Goal: Book appointment/travel/reservation

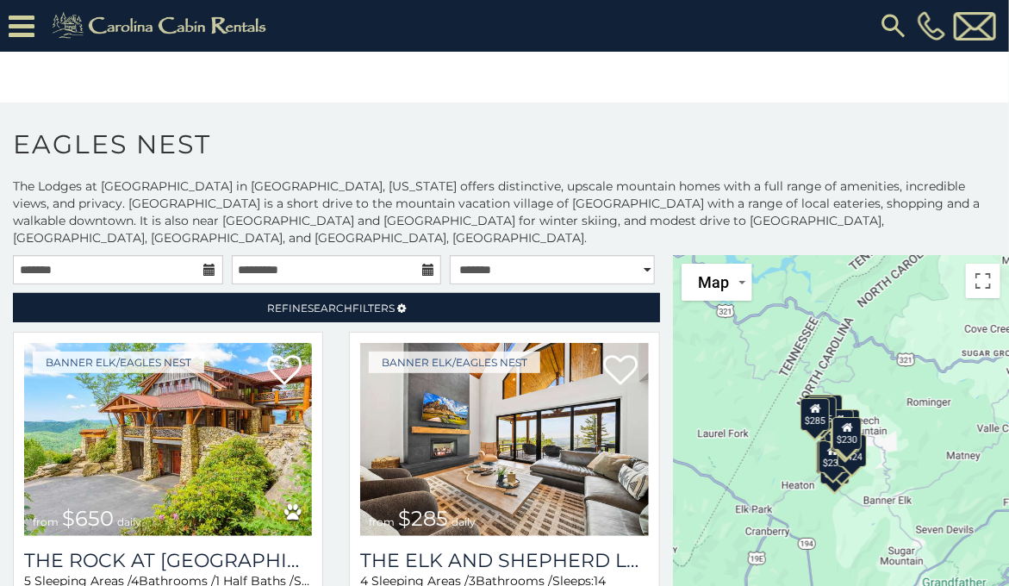
drag, startPoint x: 813, startPoint y: 456, endPoint x: 769, endPoint y: 469, distance: 45.8
click at [432, 79] on div "$650 $285 $720 $425 $285 $305 $230 $200 $215 $250 $290 $230 $424 $315 $225 $265…" at bounding box center [841, 471] width 336 height 433
click at [432, 79] on button "Toggle fullscreen view" at bounding box center [983, 281] width 34 height 34
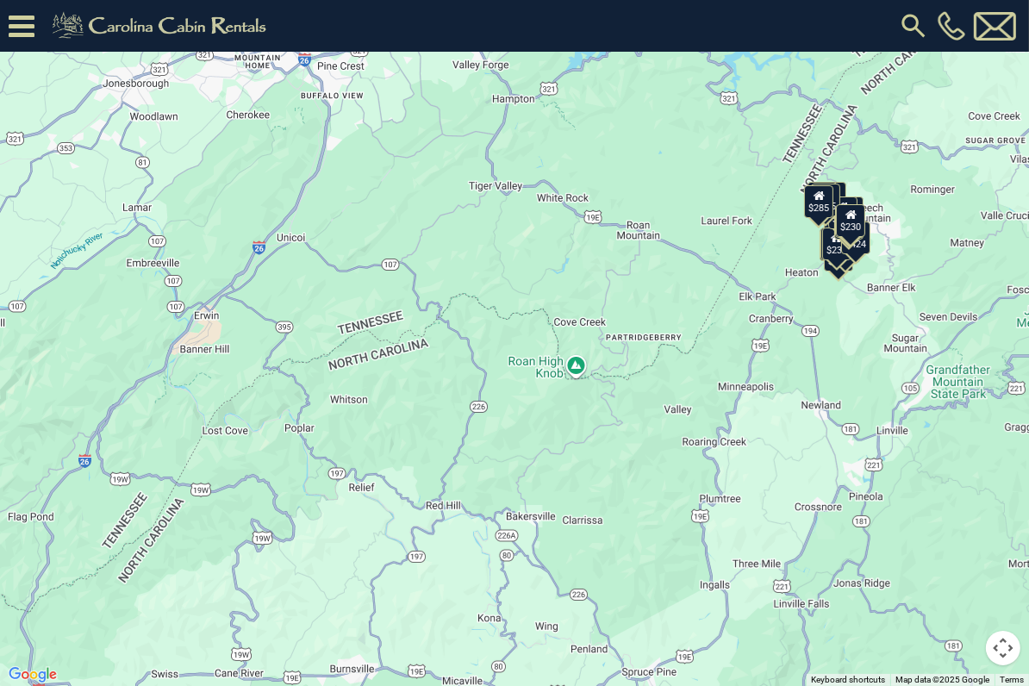
drag, startPoint x: 385, startPoint y: 247, endPoint x: 719, endPoint y: 169, distance: 343.3
click at [432, 79] on div "$650 $285 $720 $425 $285 $305 $230 $200 $215 $250 $290 $230 $424 $315 $225 $265…" at bounding box center [514, 343] width 1029 height 686
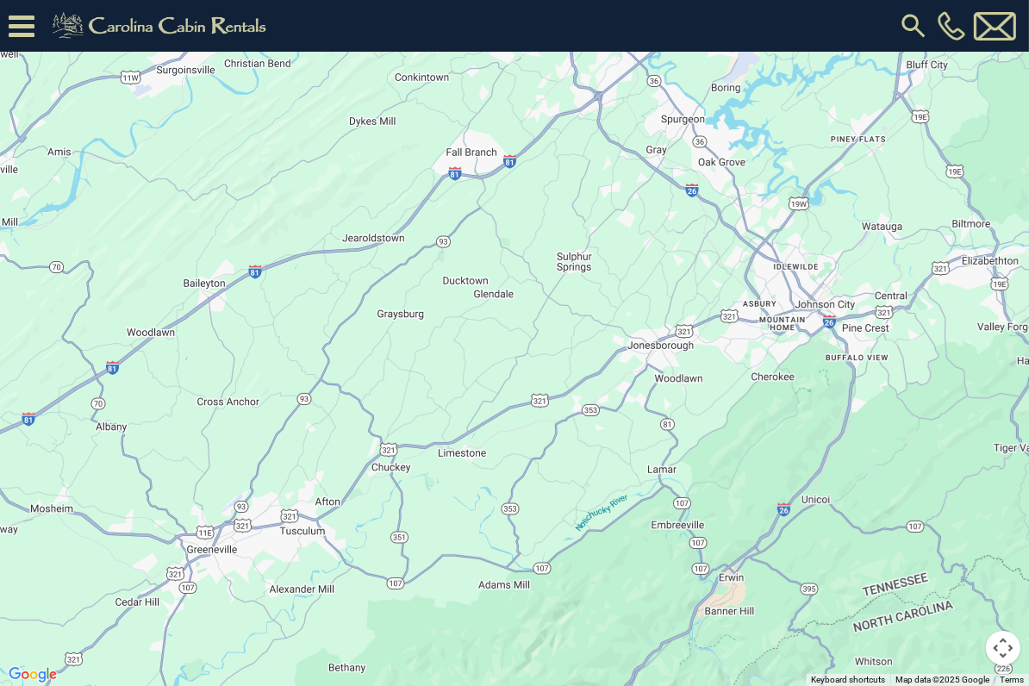
drag, startPoint x: 290, startPoint y: 389, endPoint x: 817, endPoint y: 651, distance: 588.6
click at [432, 79] on div "$650 $285 $720 $425 $285 $305 $230 $200 $215 $250 $290 $230 $424 $315 $225 $265…" at bounding box center [514, 343] width 1029 height 686
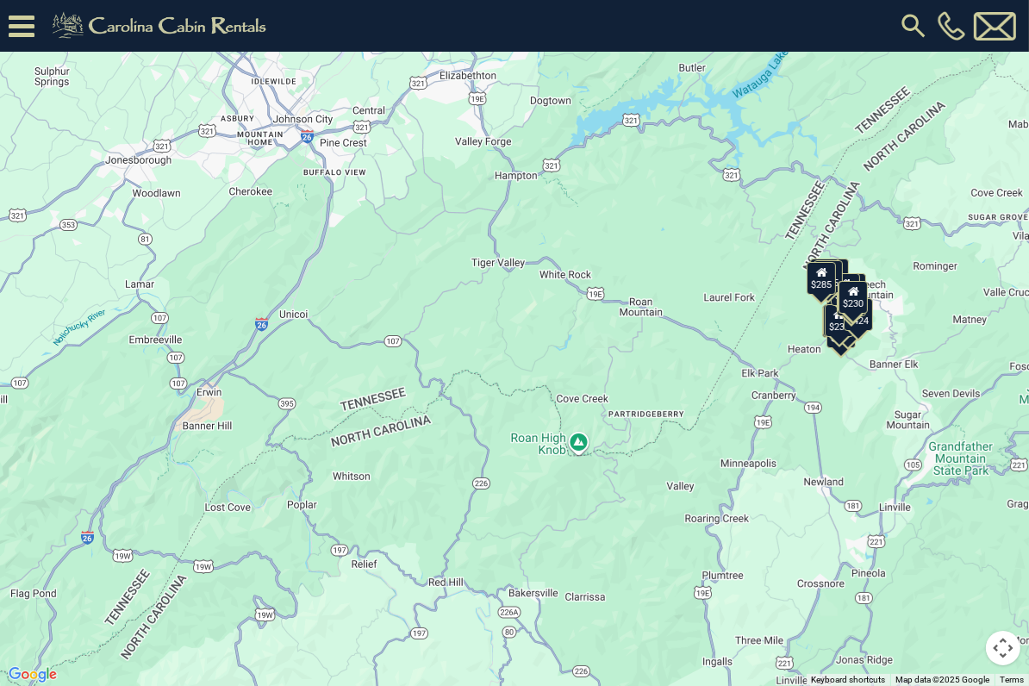
drag, startPoint x: 936, startPoint y: 479, endPoint x: 482, endPoint y: 313, distance: 484.2
click at [421, 79] on div "$650 $285 $720 $425 $285 $305 $230 $200 $215 $250 $290 $230 $424 $315 $225 $265…" at bounding box center [514, 343] width 1029 height 686
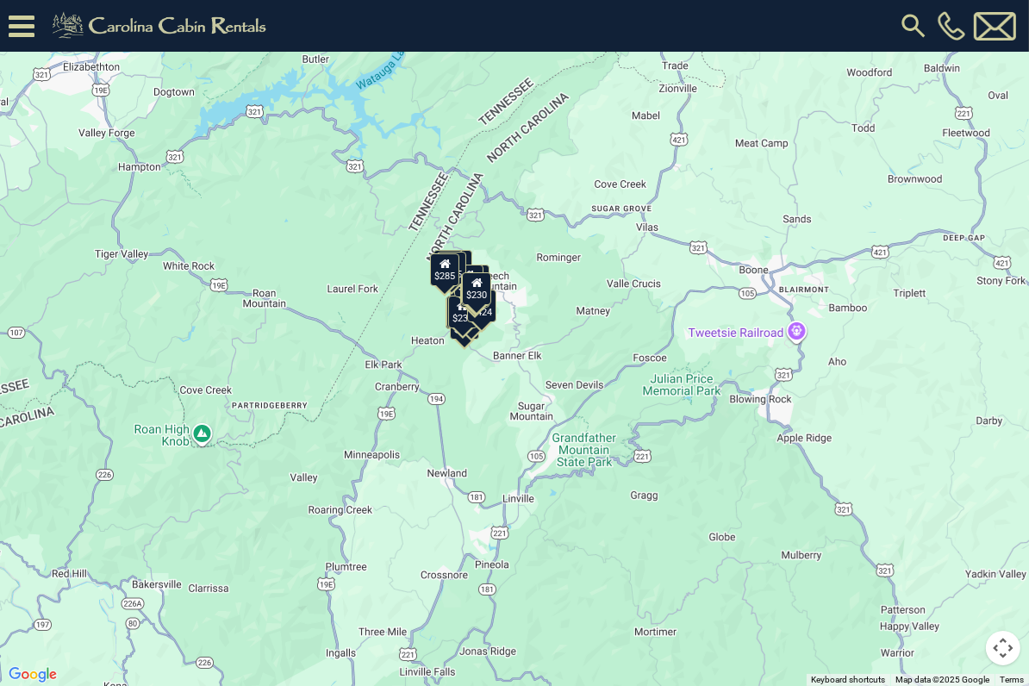
drag, startPoint x: 765, startPoint y: 395, endPoint x: 388, endPoint y: 386, distance: 376.5
click at [388, 79] on div "$650 $285 $720 $425 $285 $305 $230 $200 $215 $250 $290 $230 $424 $315 $225 $265…" at bounding box center [514, 343] width 1029 height 686
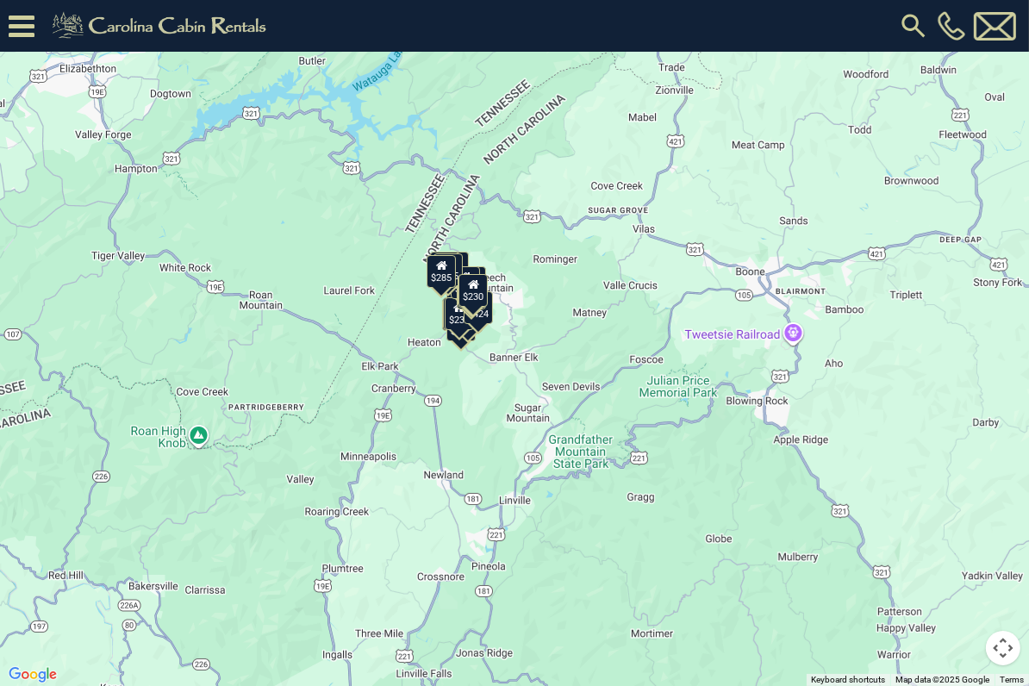
click at [432, 79] on button "Map camera controls" at bounding box center [1002, 648] width 34 height 34
click at [432, 79] on div "$230" at bounding box center [472, 290] width 29 height 33
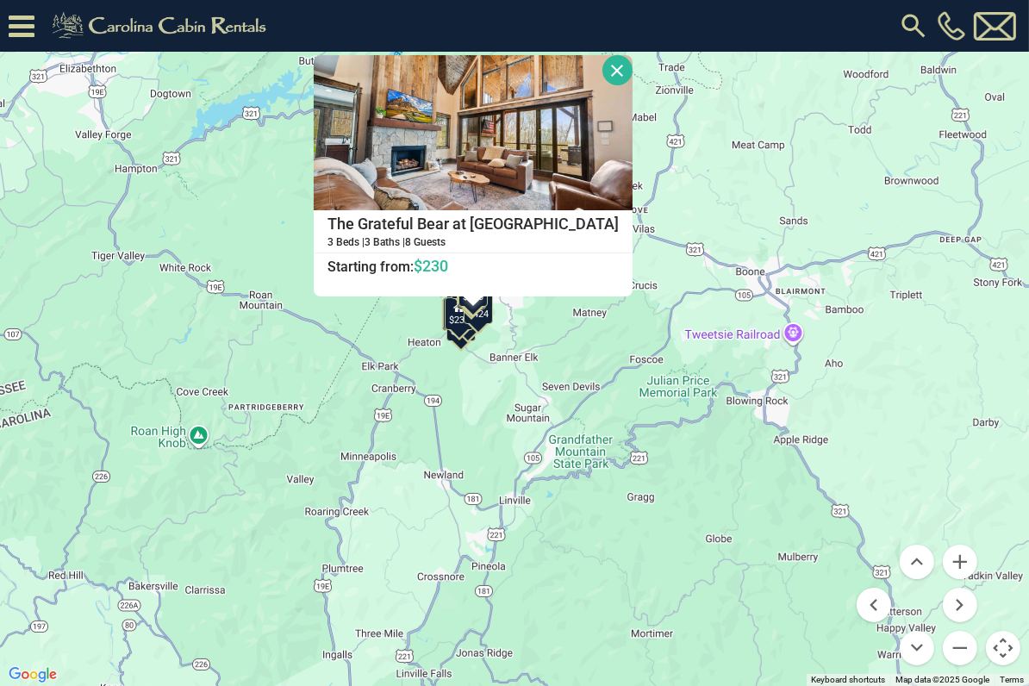
click at [432, 71] on button "Close" at bounding box center [617, 70] width 30 height 30
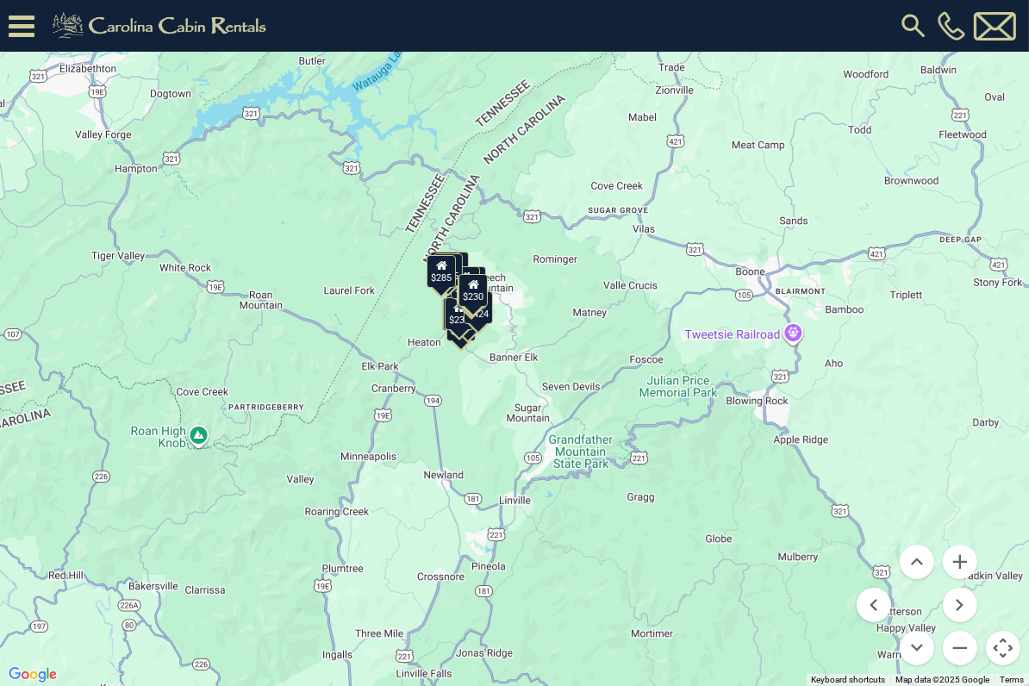
click at [432, 25] on button "Toggle fullscreen view" at bounding box center [1002, 26] width 34 height 34
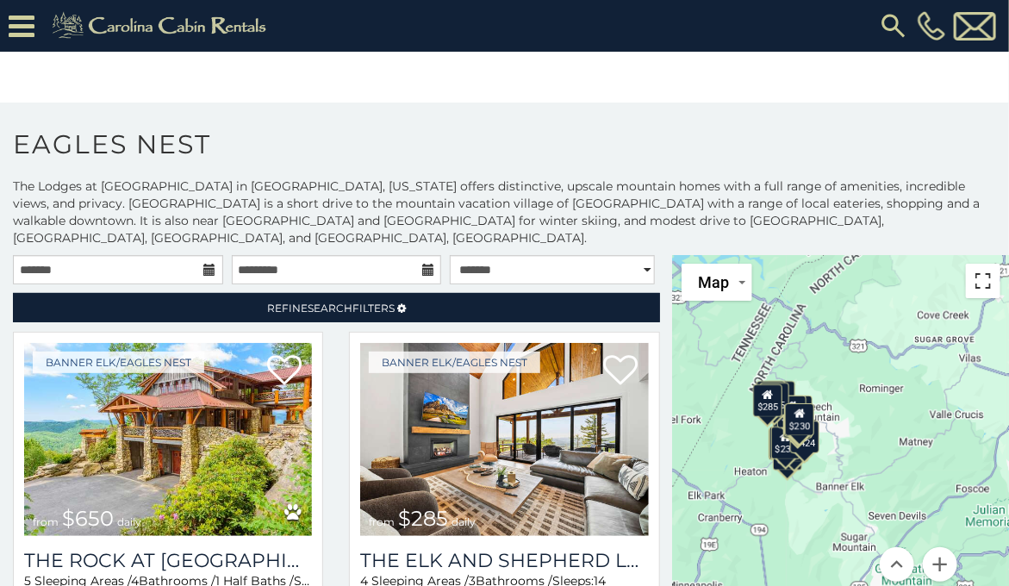
scroll to position [22, 0]
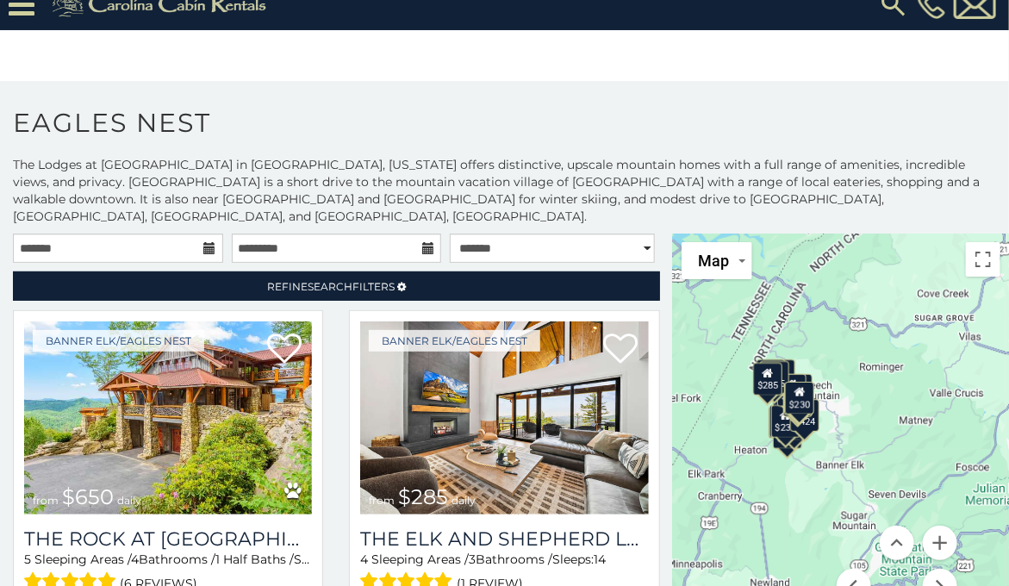
click at [204, 79] on icon at bounding box center [210, 248] width 12 height 12
click at [205, 79] on icon at bounding box center [210, 248] width 12 height 12
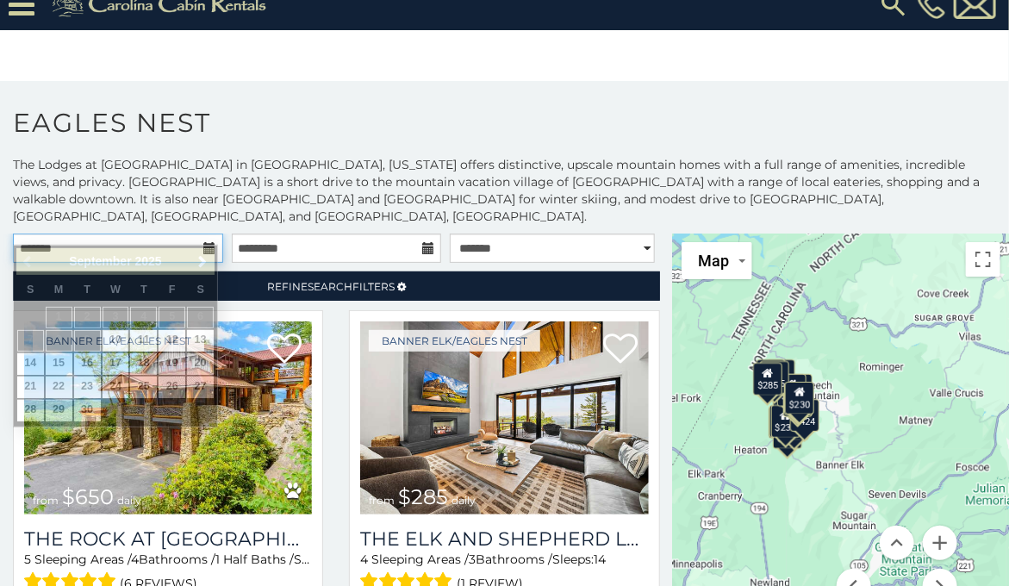
click at [177, 79] on input "text" at bounding box center [118, 247] width 210 height 29
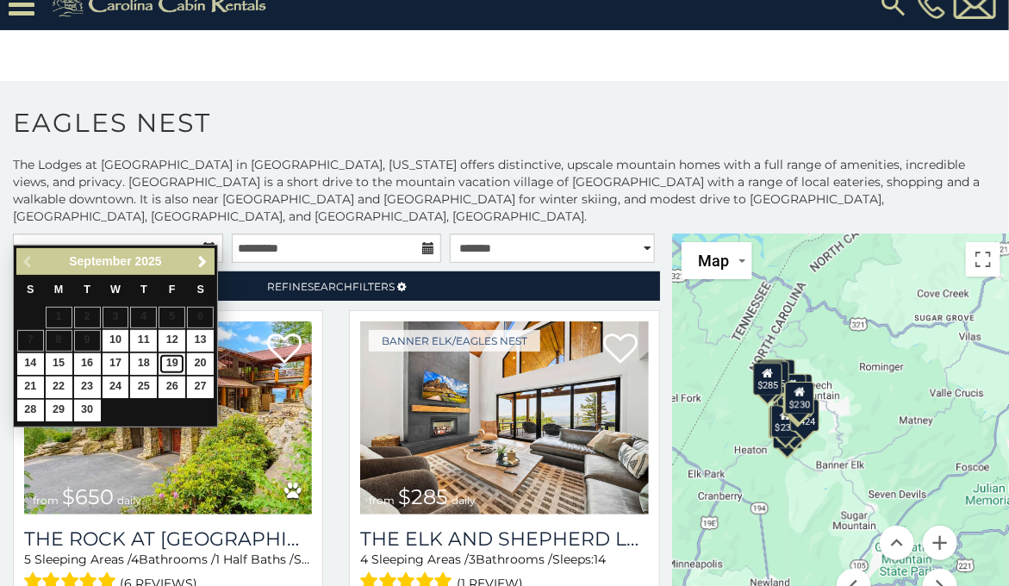
click at [171, 79] on link "19" at bounding box center [171, 364] width 27 height 22
type input "**********"
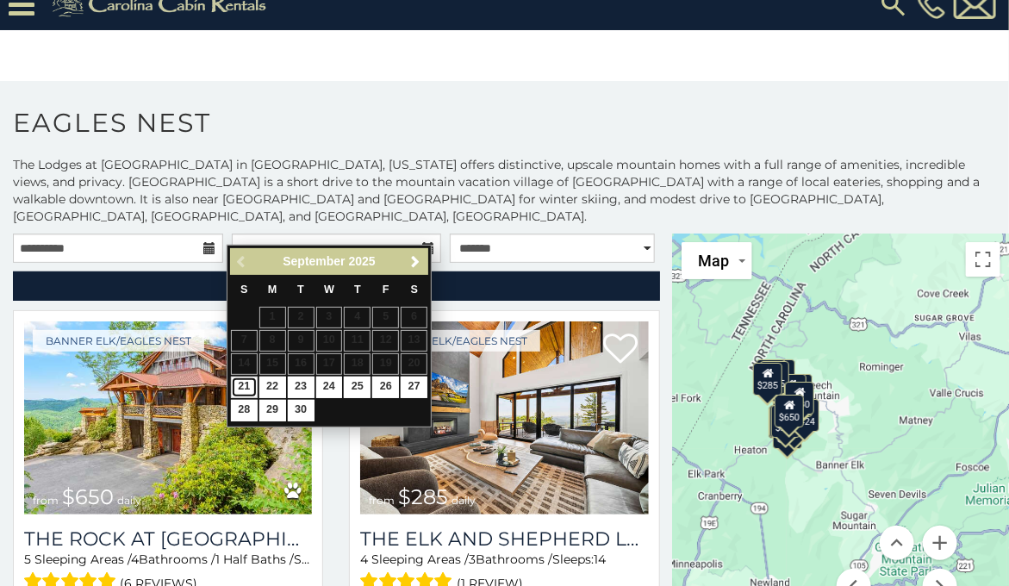
click at [245, 79] on link "21" at bounding box center [244, 387] width 27 height 22
type input "**********"
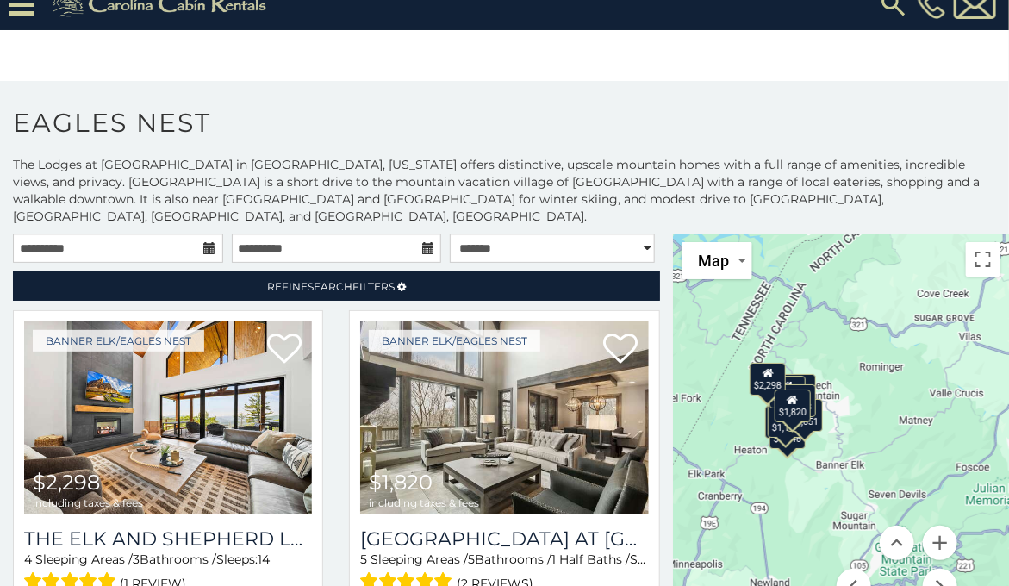
click at [204, 79] on icon at bounding box center [210, 248] width 12 height 12
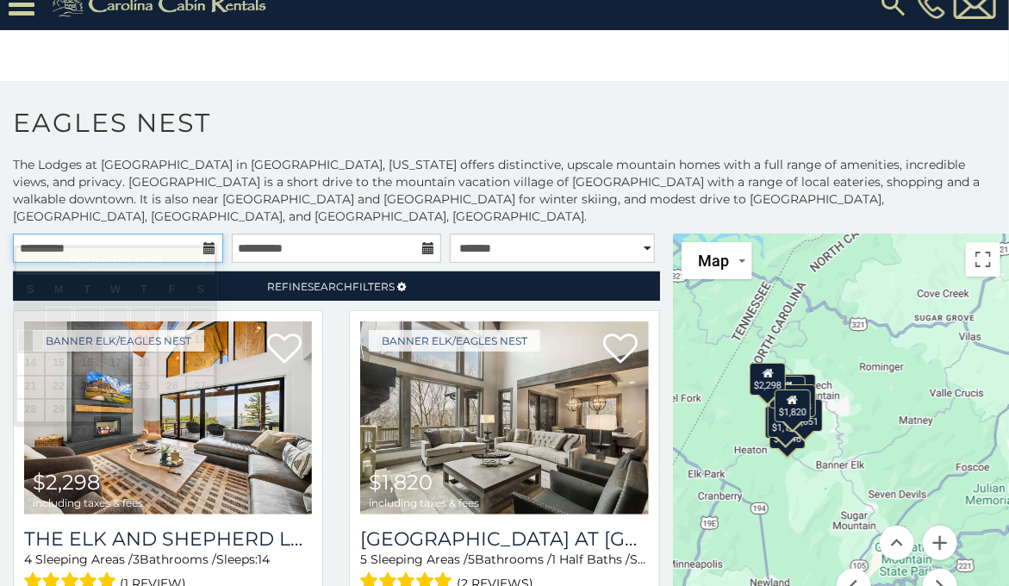
click at [173, 79] on input "**********" at bounding box center [118, 247] width 210 height 29
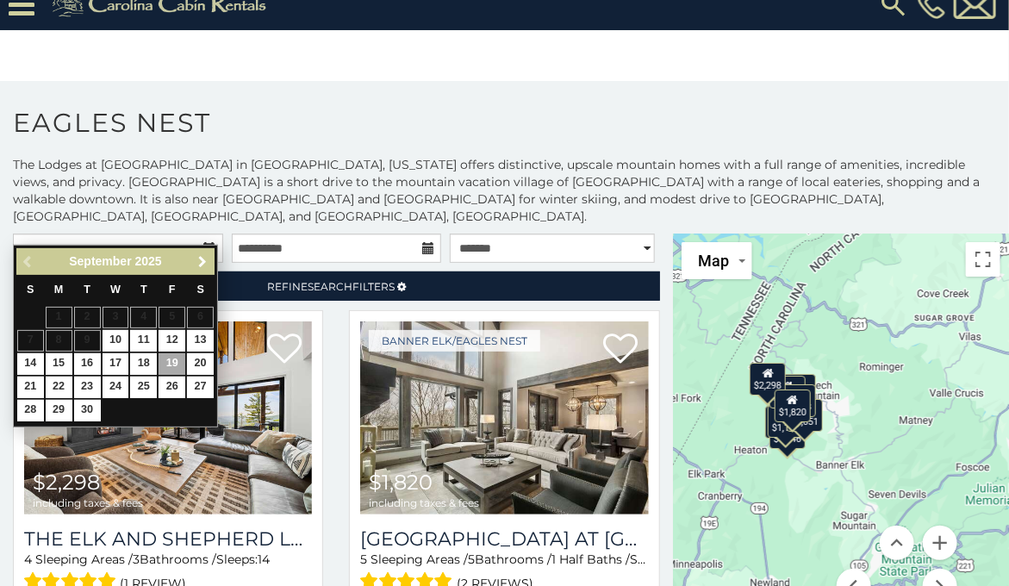
click at [206, 79] on span "Next" at bounding box center [203, 262] width 14 height 14
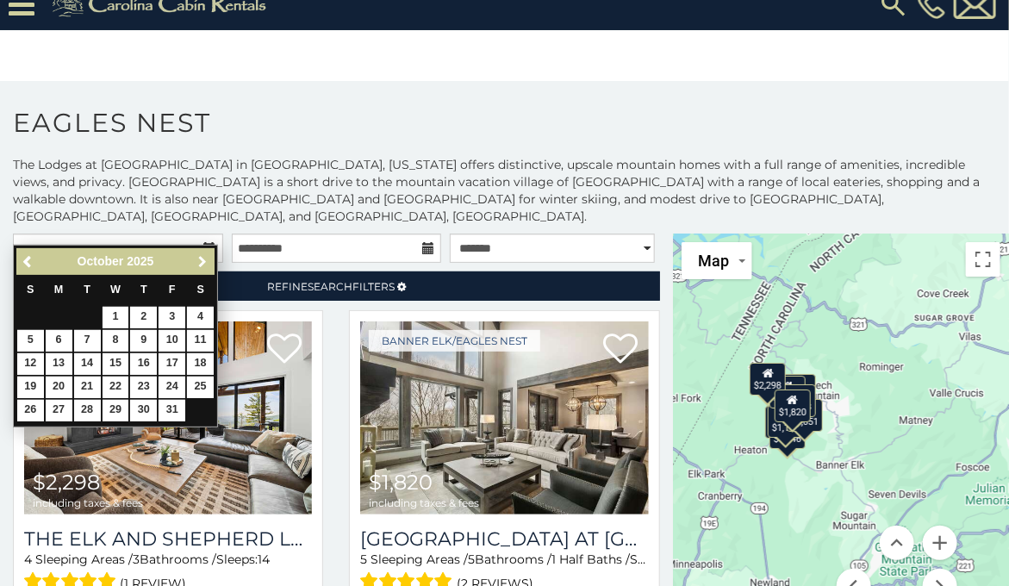
click at [206, 79] on span "Next" at bounding box center [203, 262] width 14 height 14
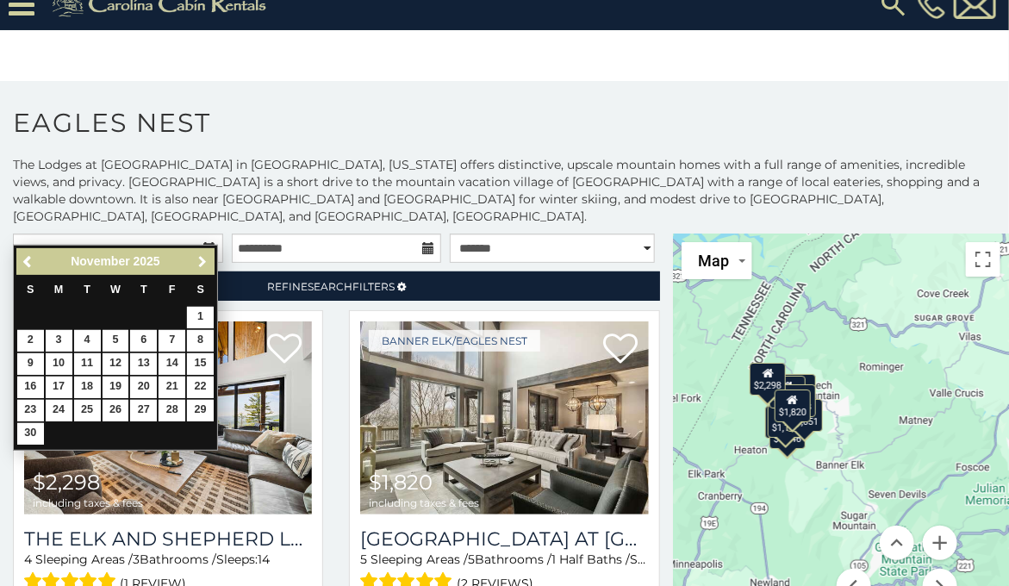
click at [206, 79] on span "Next" at bounding box center [203, 262] width 14 height 14
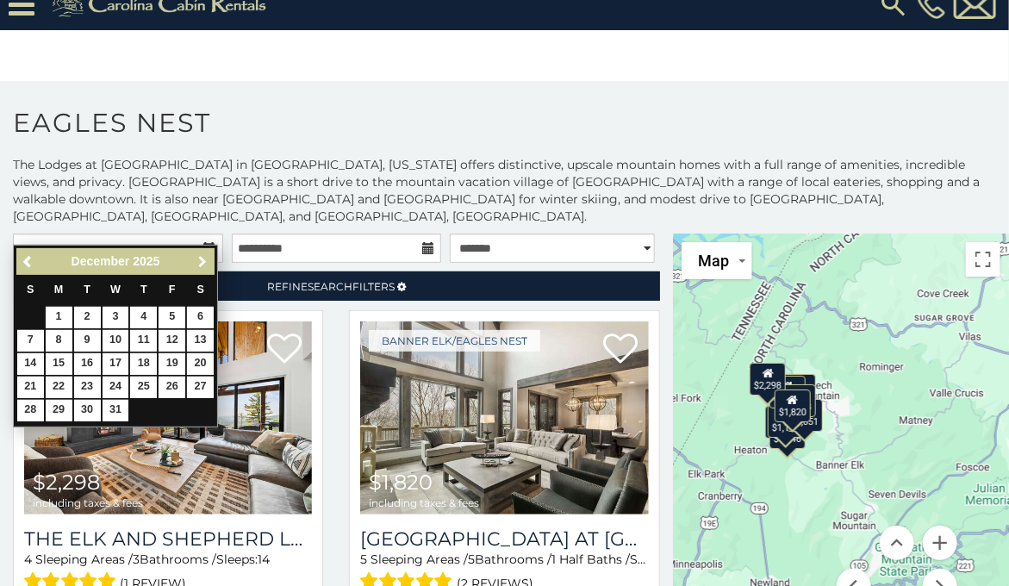
click at [206, 79] on span "Next" at bounding box center [203, 262] width 14 height 14
click at [175, 79] on link "30" at bounding box center [171, 411] width 27 height 22
type input "**********"
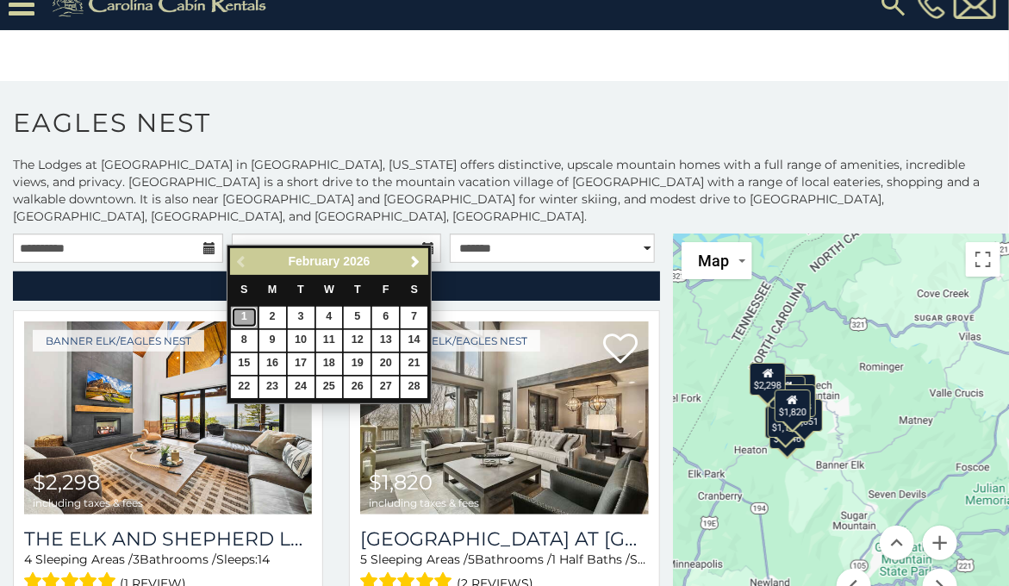
click at [242, 79] on link "1" at bounding box center [244, 318] width 27 height 22
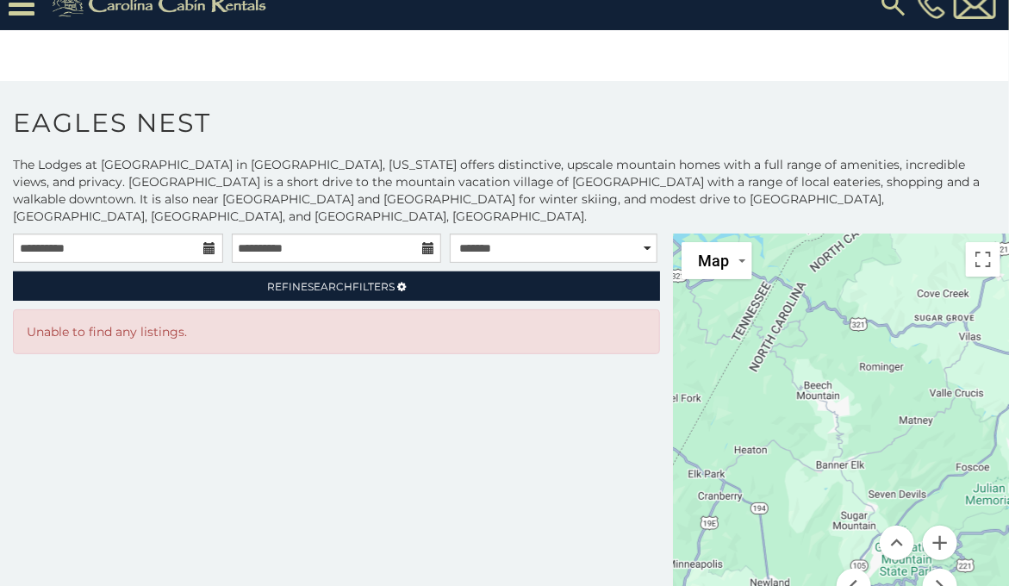
click at [211, 79] on icon at bounding box center [210, 248] width 12 height 12
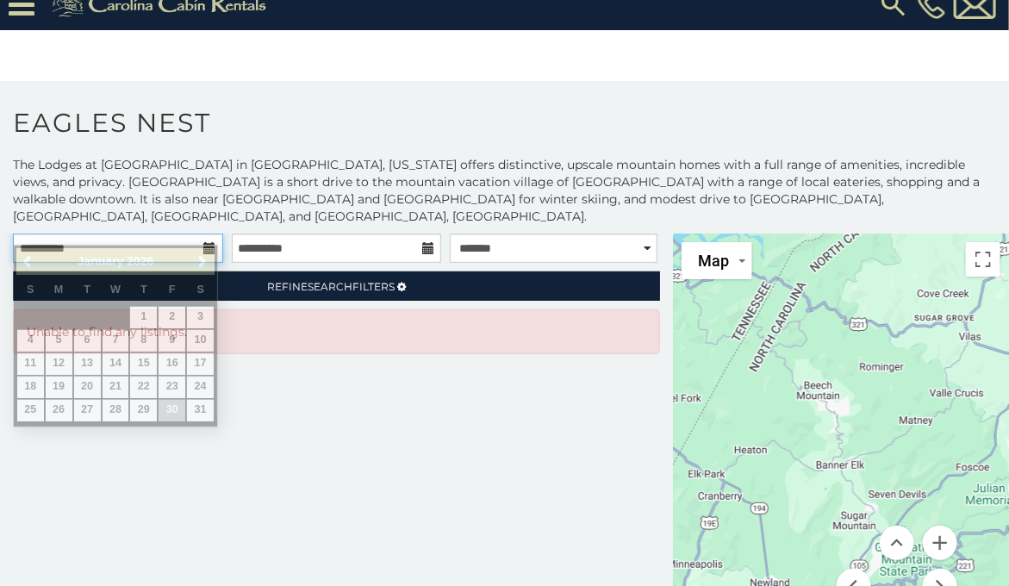
click at [151, 79] on input "**********" at bounding box center [118, 247] width 210 height 29
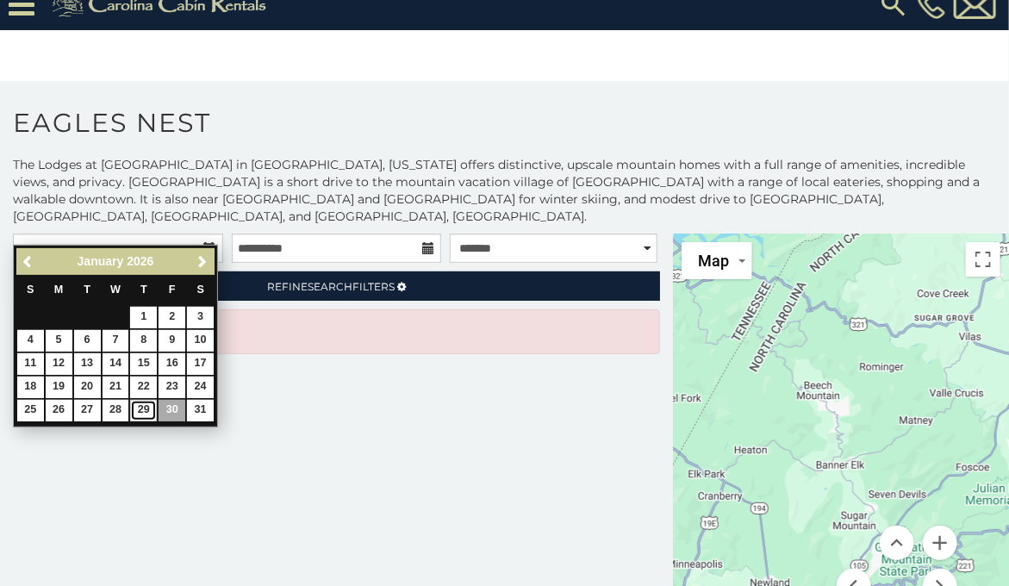
click at [148, 79] on link "29" at bounding box center [143, 411] width 27 height 22
type input "**********"
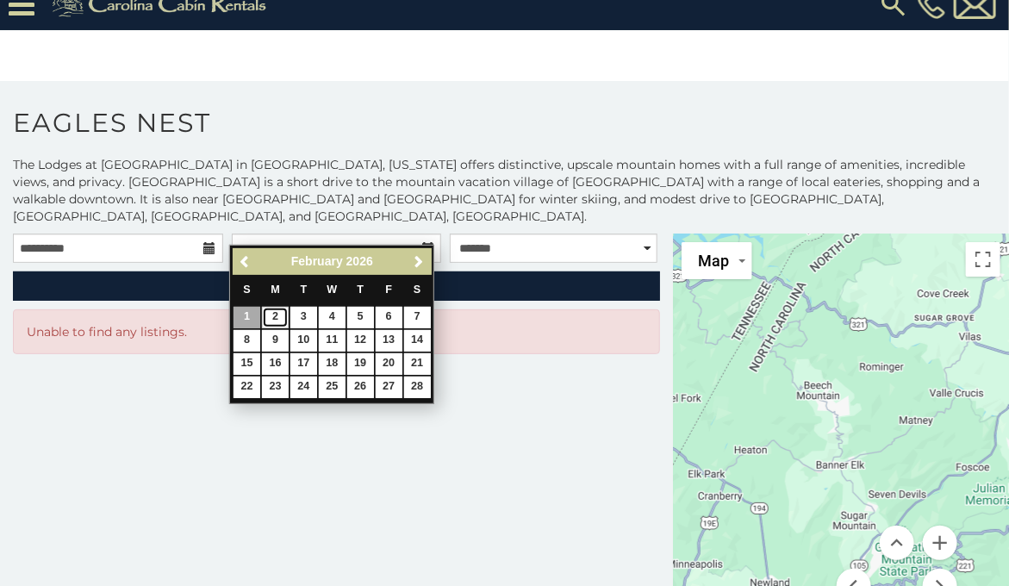
click at [270, 79] on link "2" at bounding box center [275, 318] width 27 height 22
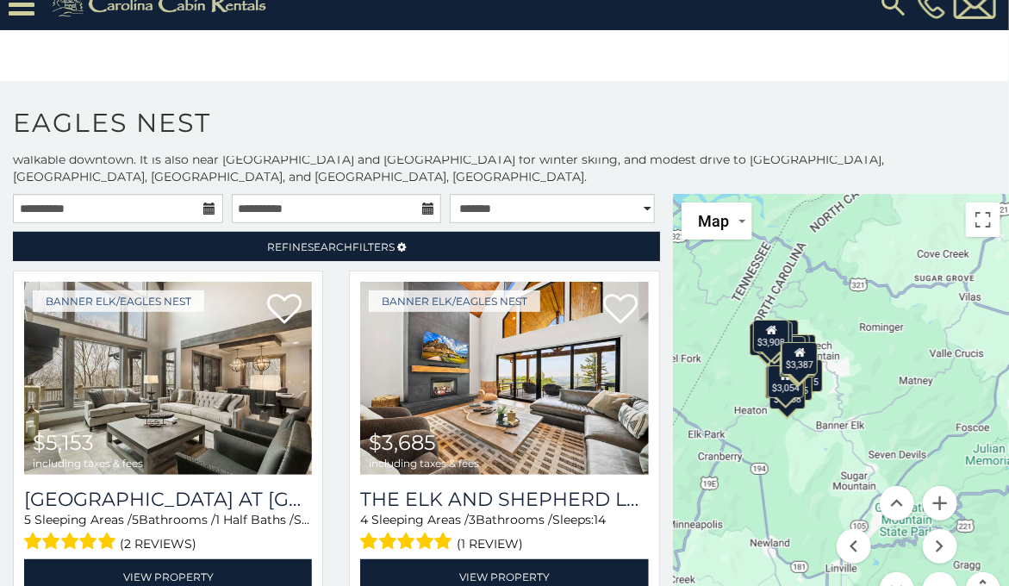
scroll to position [62, 0]
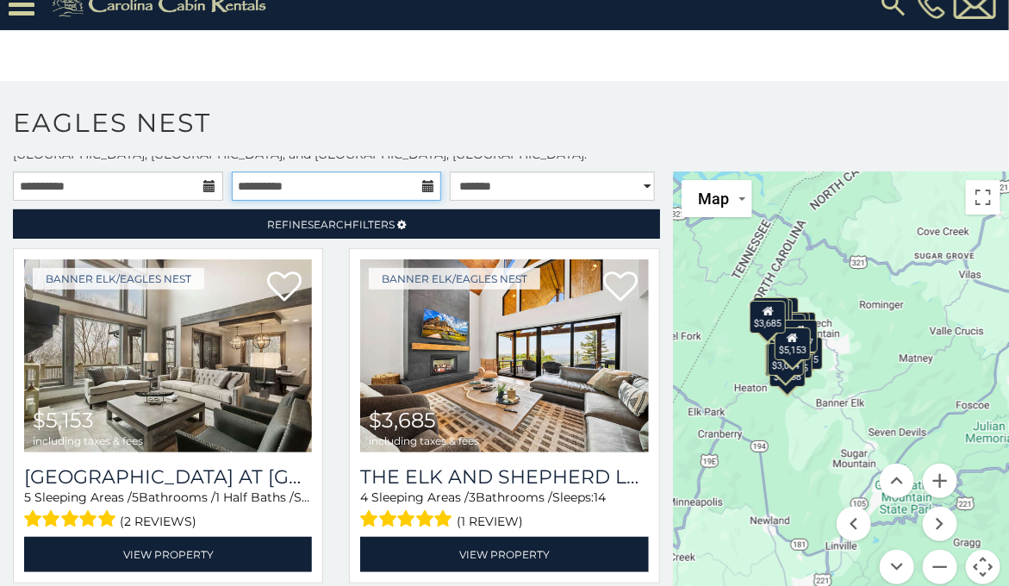
click at [408, 79] on input "**********" at bounding box center [337, 185] width 210 height 29
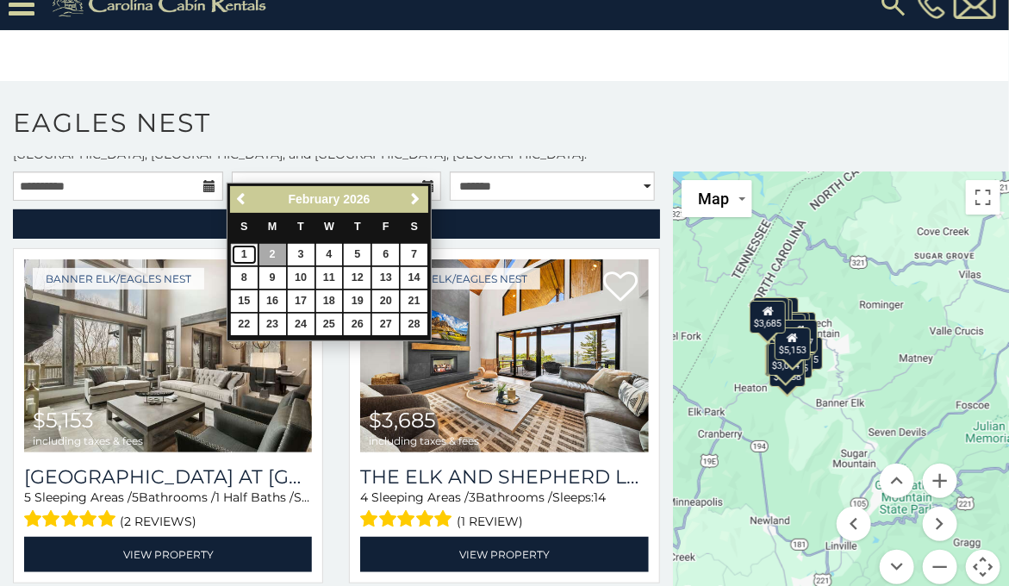
click at [234, 79] on link "1" at bounding box center [244, 255] width 27 height 22
type input "**********"
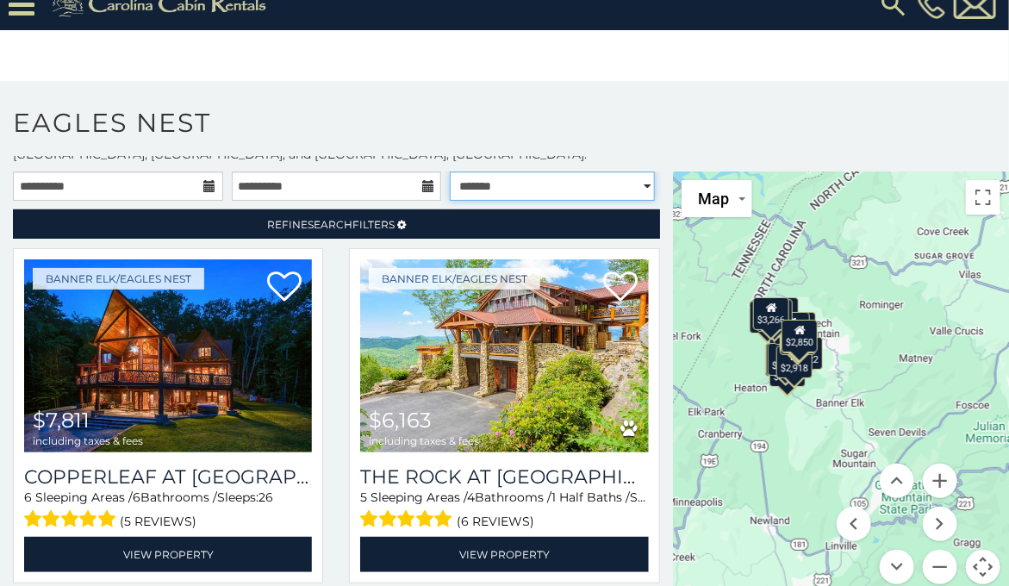
click at [432, 79] on select "**********" at bounding box center [552, 185] width 205 height 29
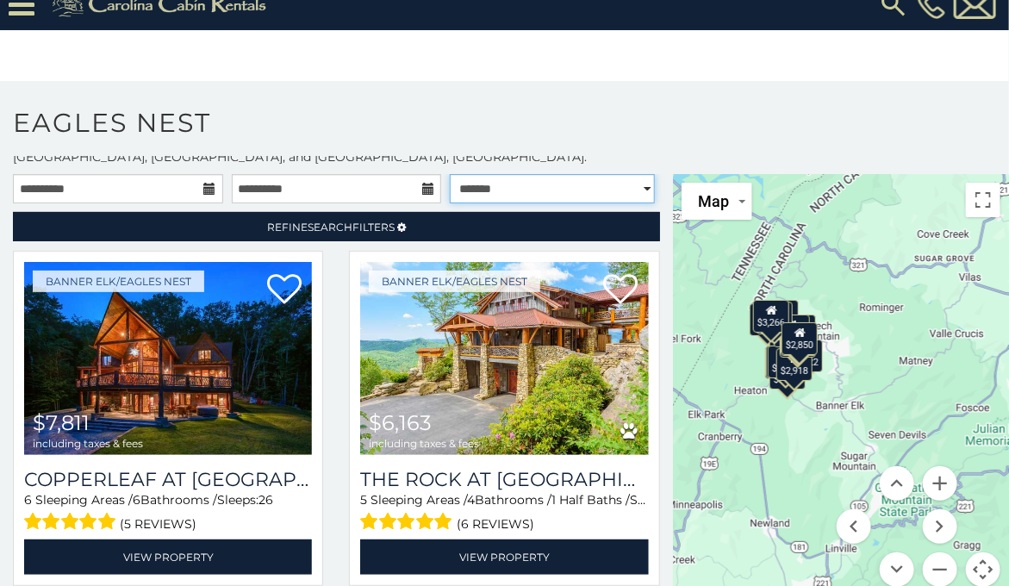
select select "**********"
click at [432, 79] on select "**********" at bounding box center [552, 188] width 205 height 29
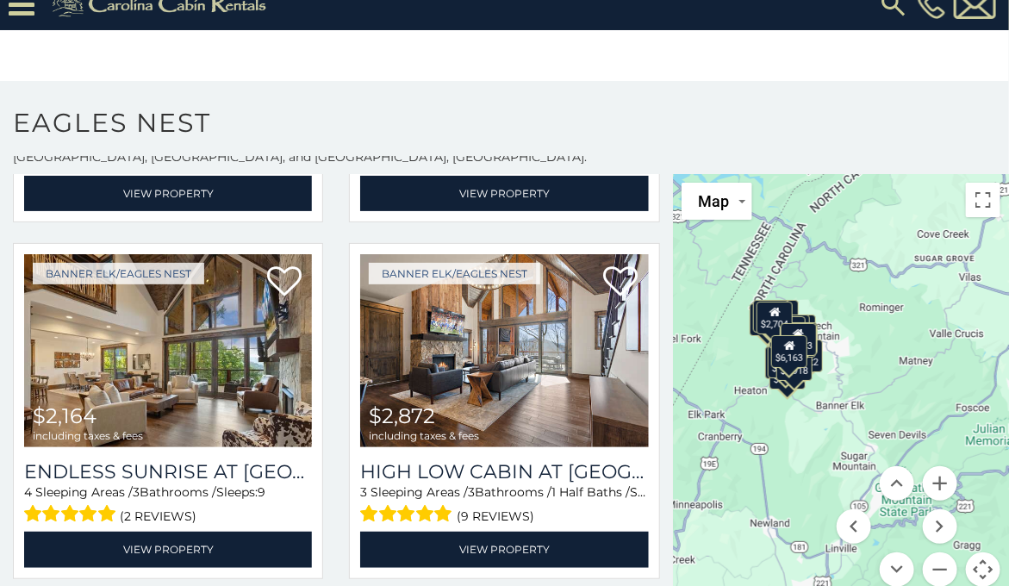
scroll to position [1091, 0]
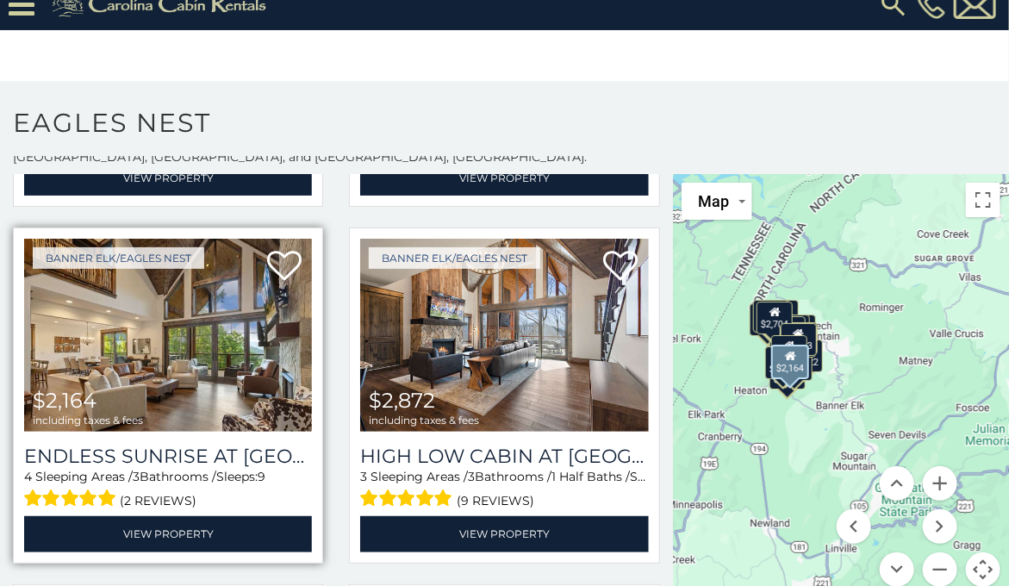
click at [158, 79] on img at bounding box center [168, 335] width 288 height 193
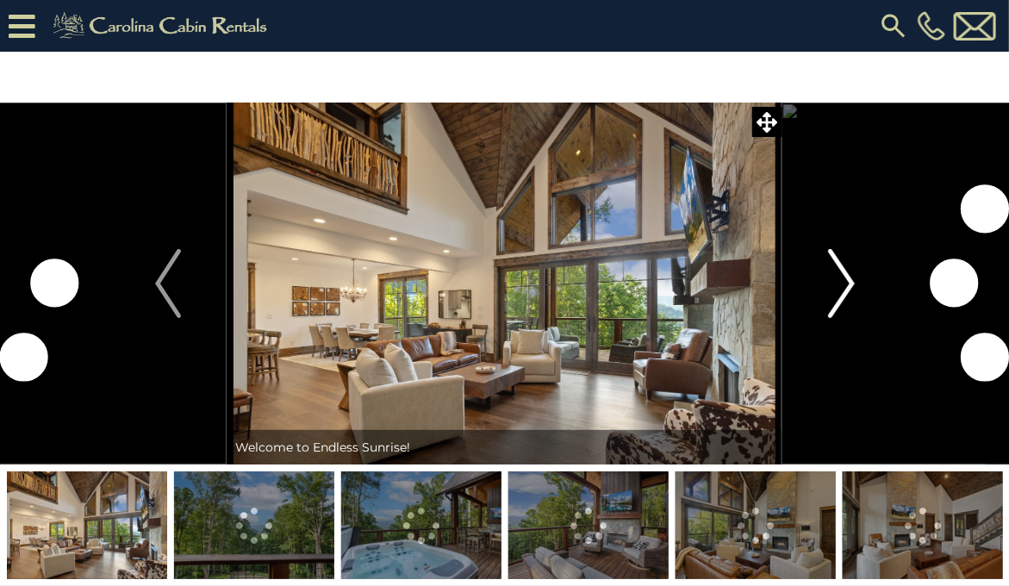
click at [841, 289] on img "Next" at bounding box center [841, 283] width 26 height 69
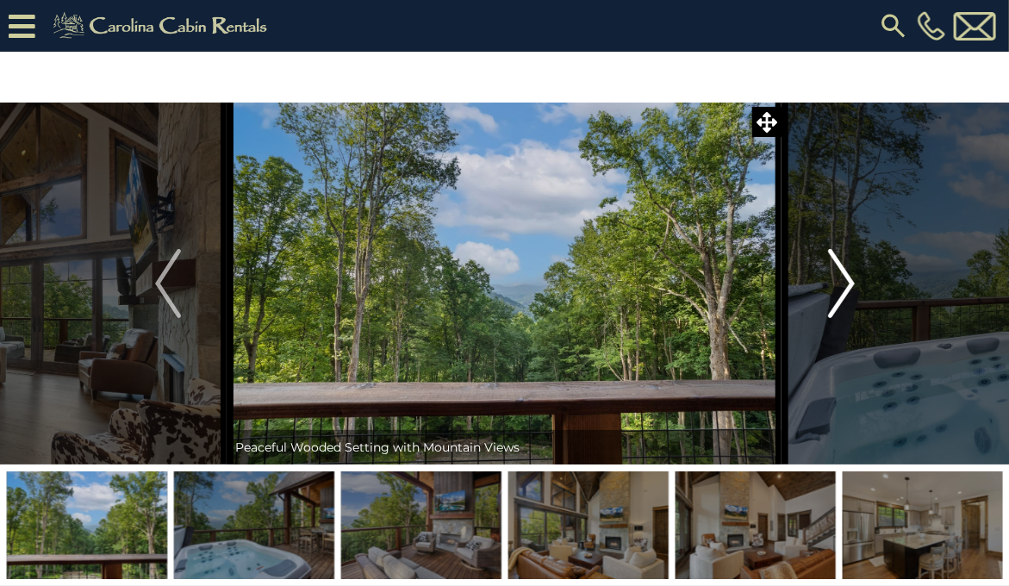
click at [841, 289] on img "Next" at bounding box center [841, 283] width 26 height 69
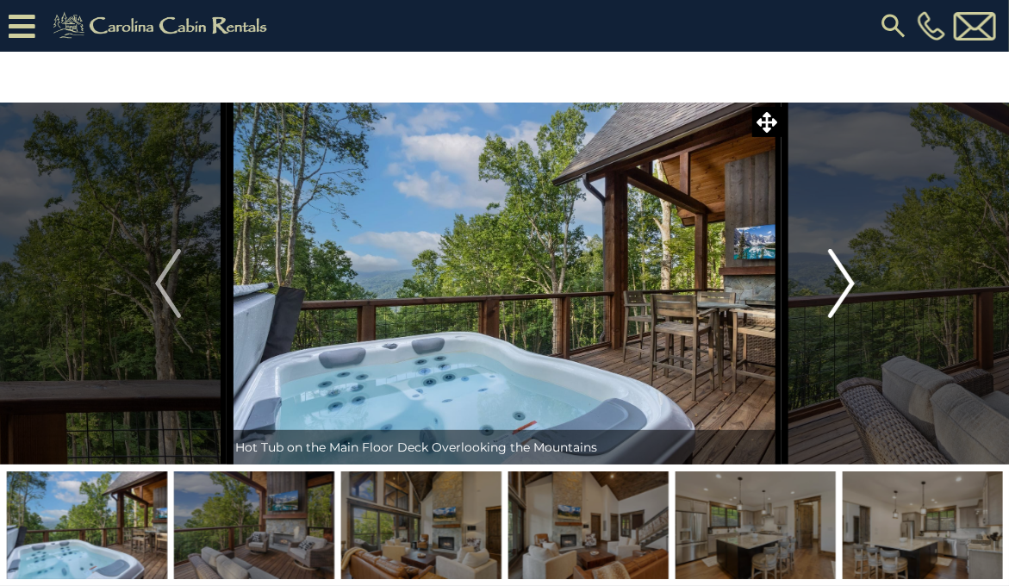
click at [841, 289] on img "Next" at bounding box center [841, 283] width 26 height 69
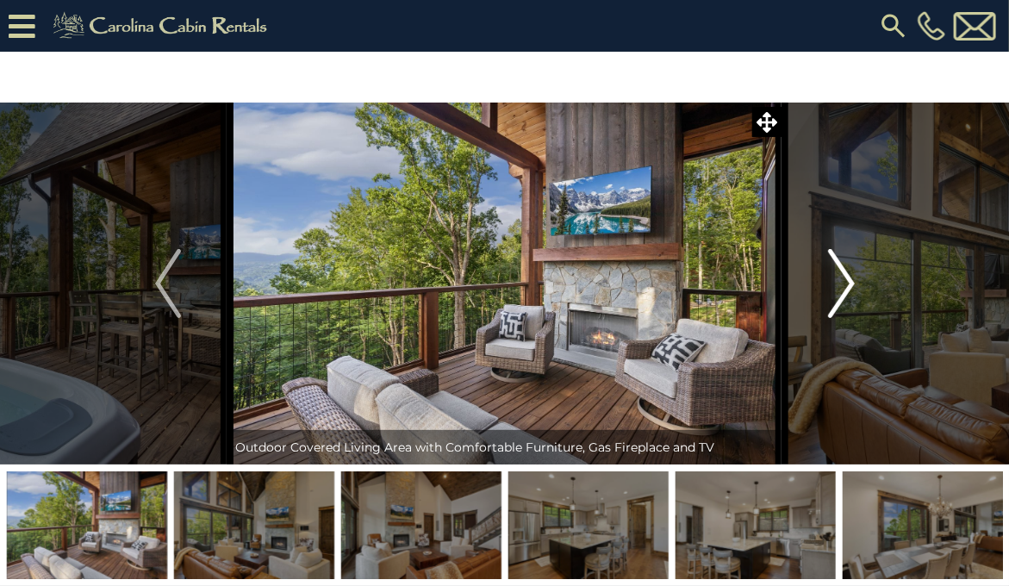
click at [841, 289] on img "Next" at bounding box center [841, 283] width 26 height 69
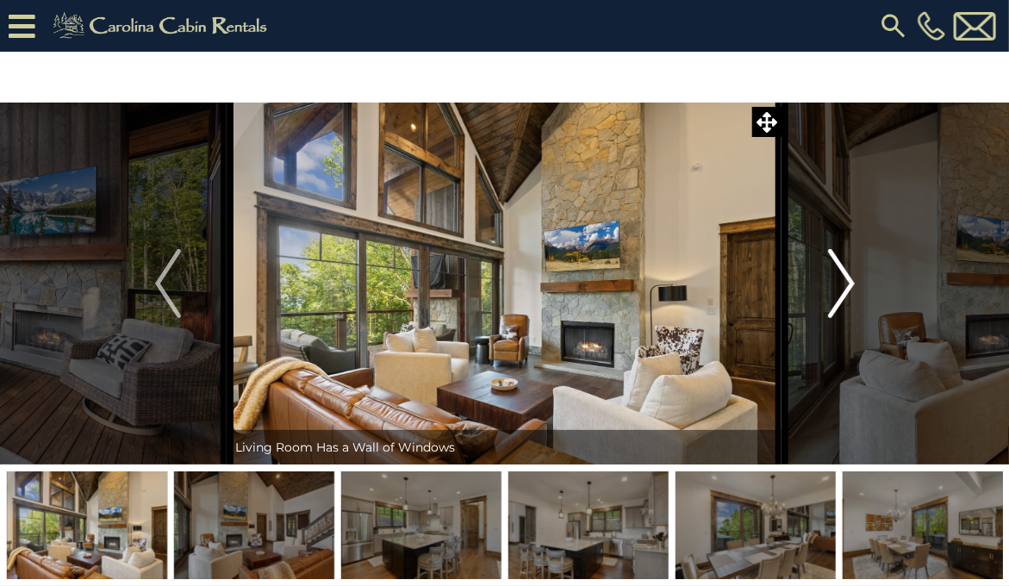
click at [841, 289] on img "Next" at bounding box center [841, 283] width 26 height 69
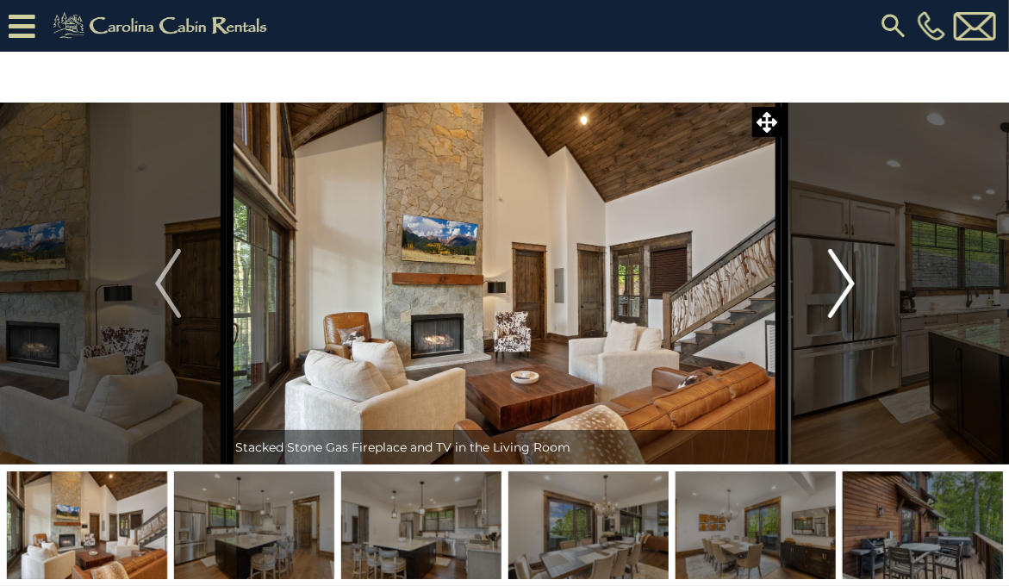
click at [841, 289] on img "Next" at bounding box center [841, 283] width 26 height 69
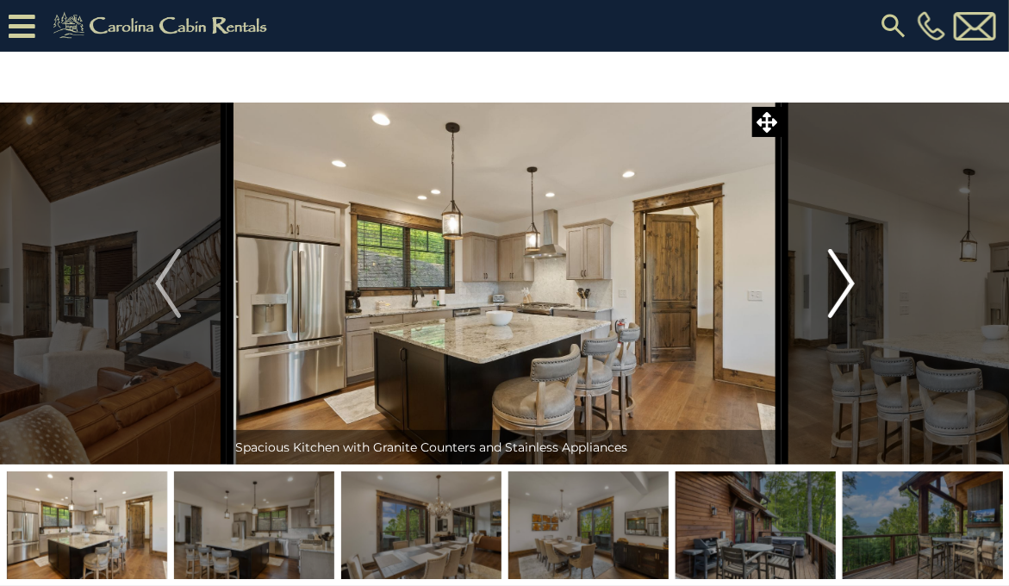
click at [841, 289] on img "Next" at bounding box center [841, 283] width 26 height 69
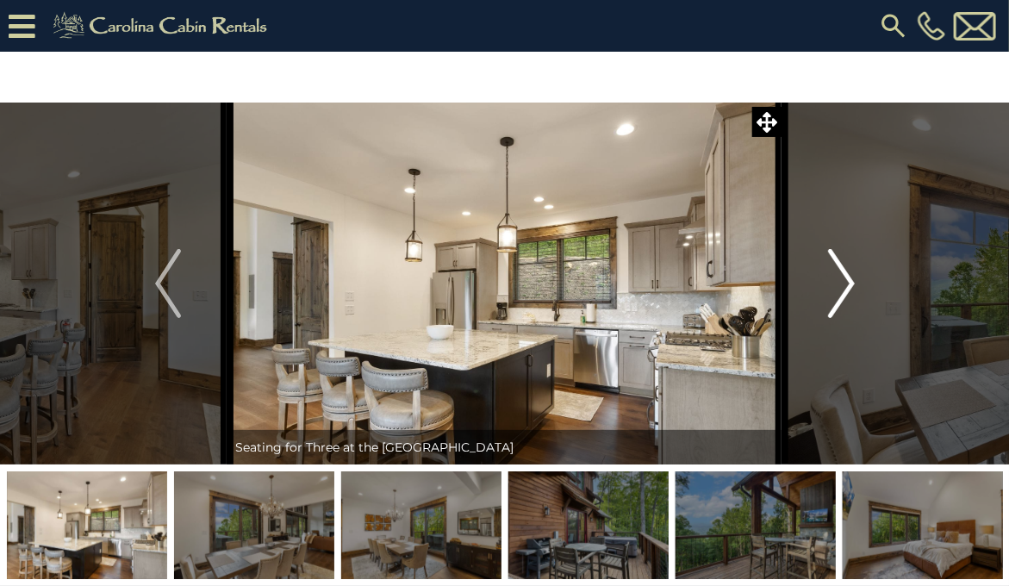
click at [841, 289] on img "Next" at bounding box center [841, 283] width 26 height 69
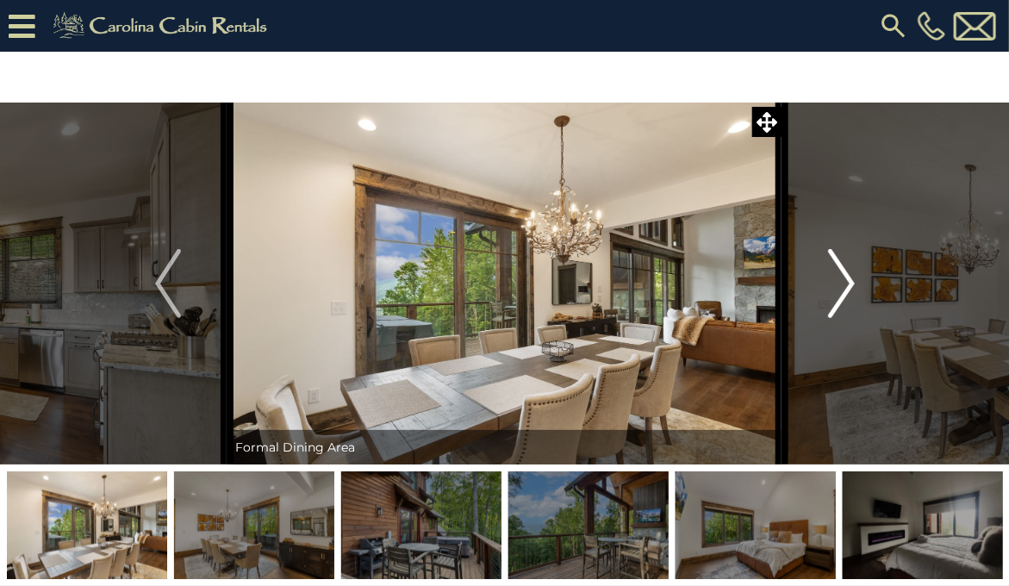
click at [841, 289] on img "Next" at bounding box center [841, 283] width 26 height 69
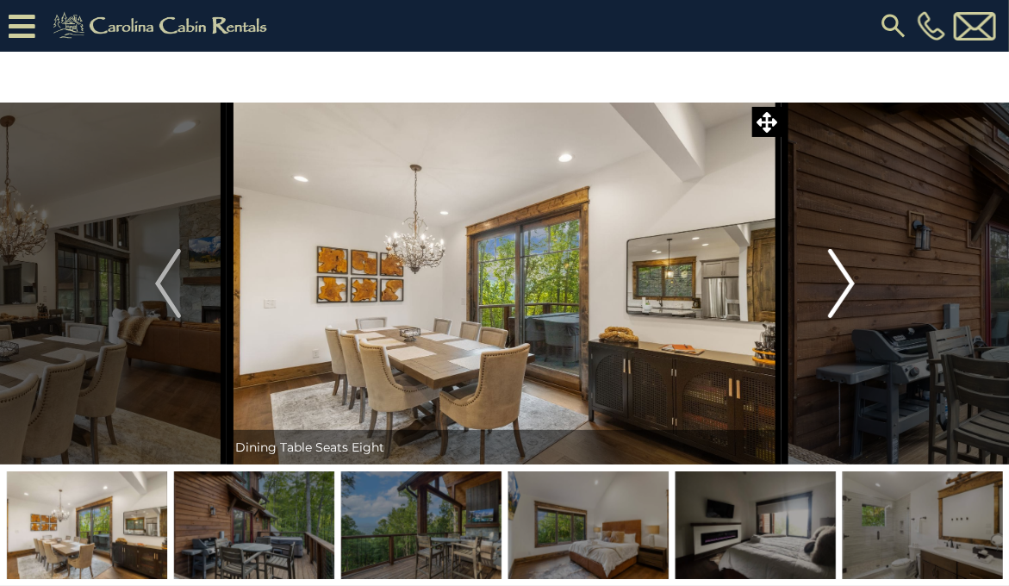
click at [841, 289] on img "Next" at bounding box center [841, 283] width 26 height 69
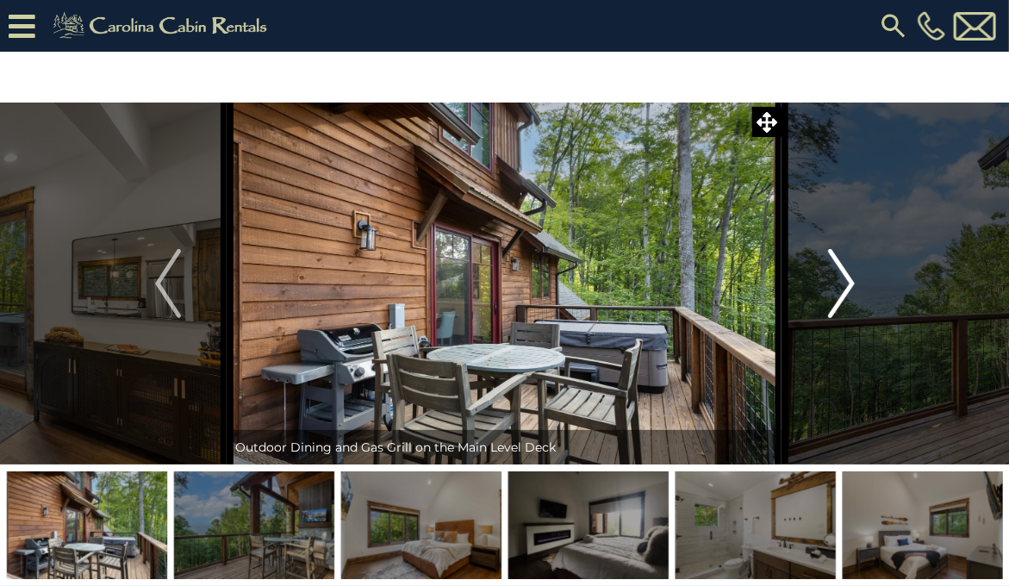
click at [841, 289] on img "Next" at bounding box center [841, 283] width 26 height 69
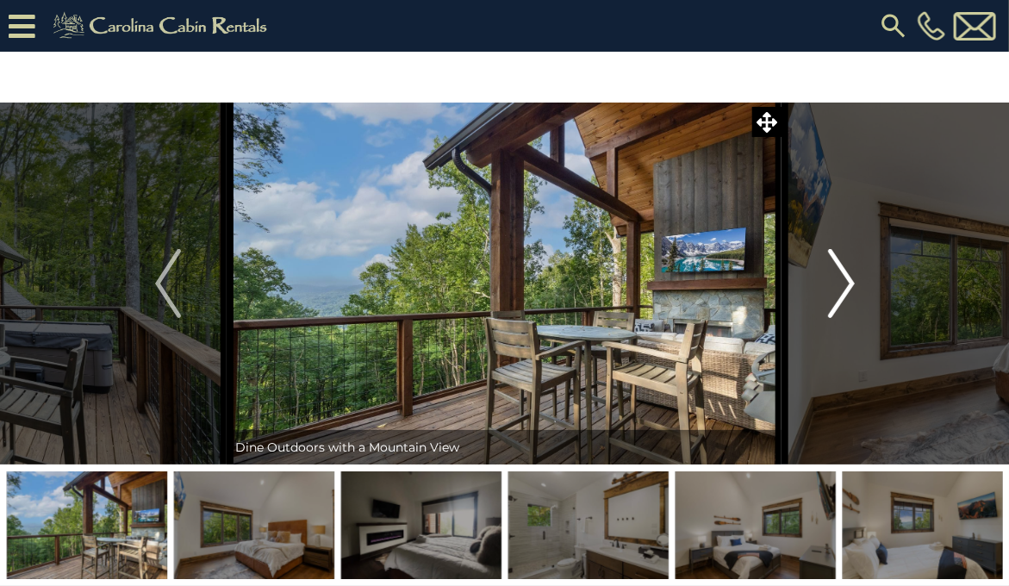
click at [841, 289] on img "Next" at bounding box center [841, 283] width 26 height 69
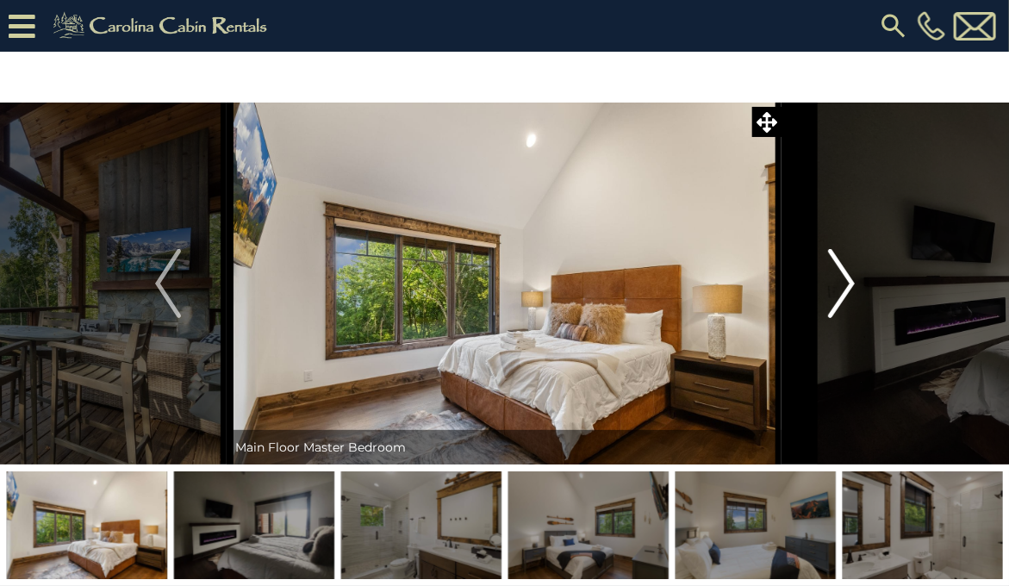
click at [841, 289] on img "Next" at bounding box center [841, 283] width 26 height 69
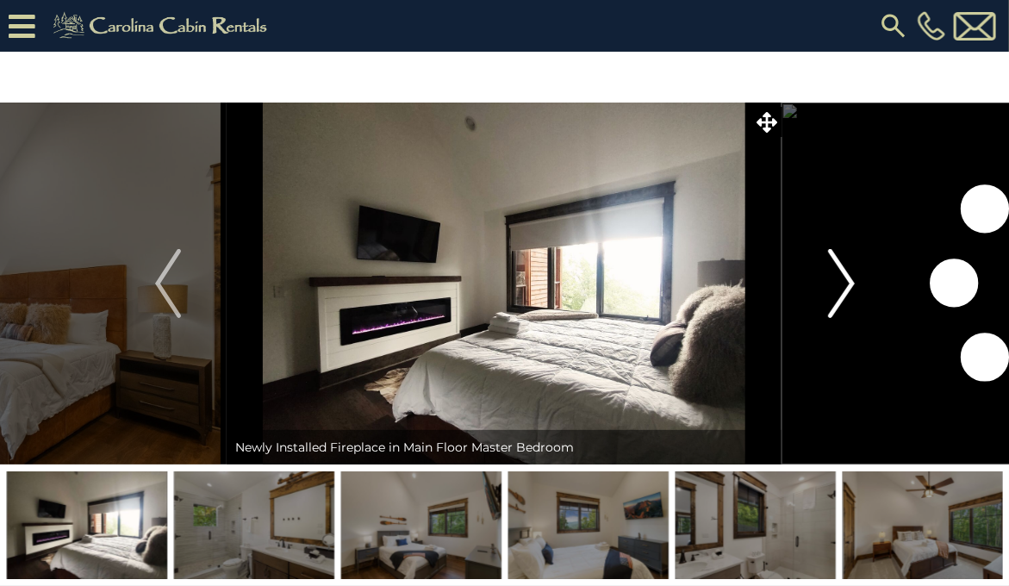
click at [841, 289] on img "Next" at bounding box center [841, 283] width 26 height 69
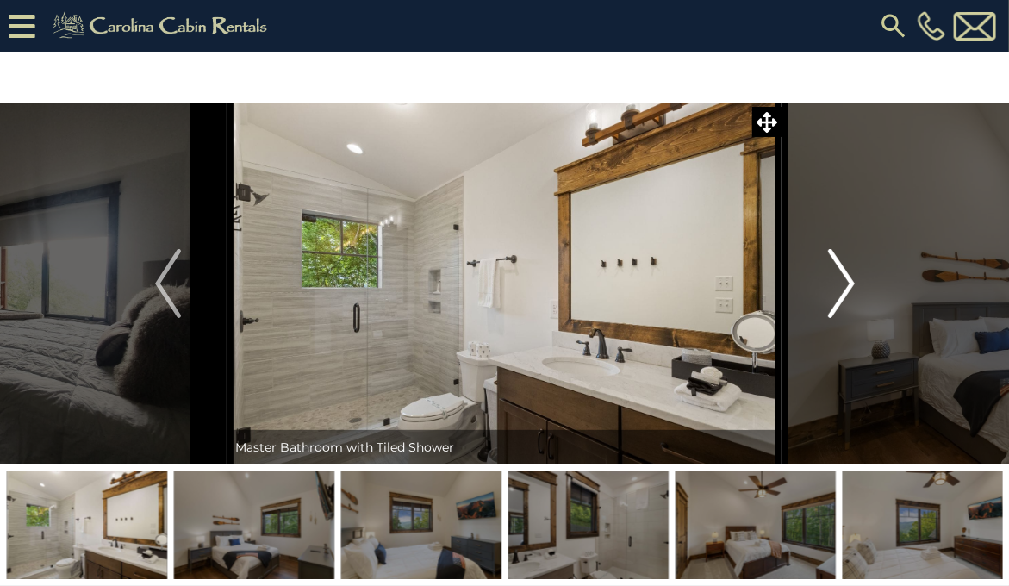
click at [841, 289] on img "Next" at bounding box center [841, 283] width 26 height 69
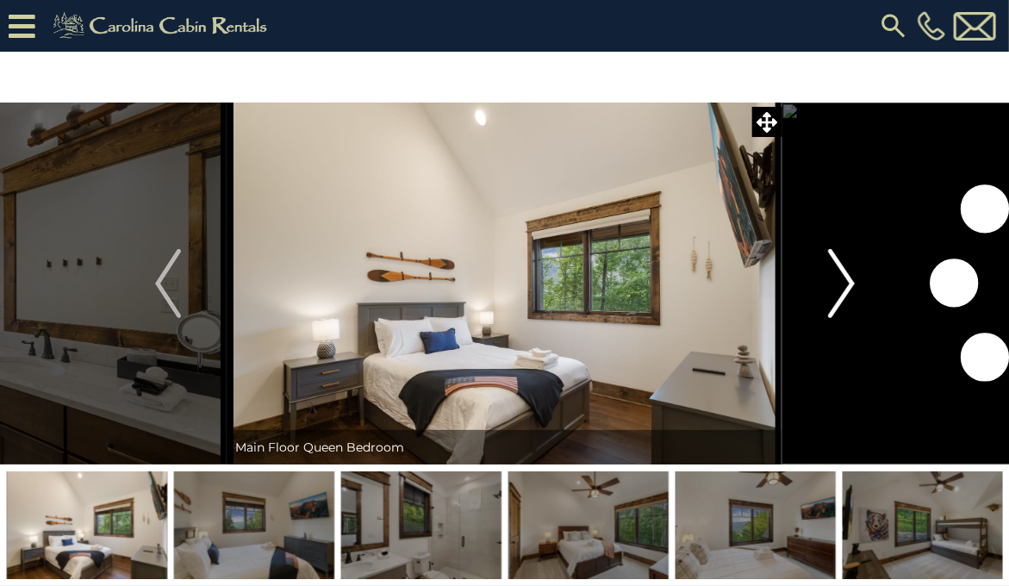
click at [841, 289] on img "Next" at bounding box center [841, 283] width 26 height 69
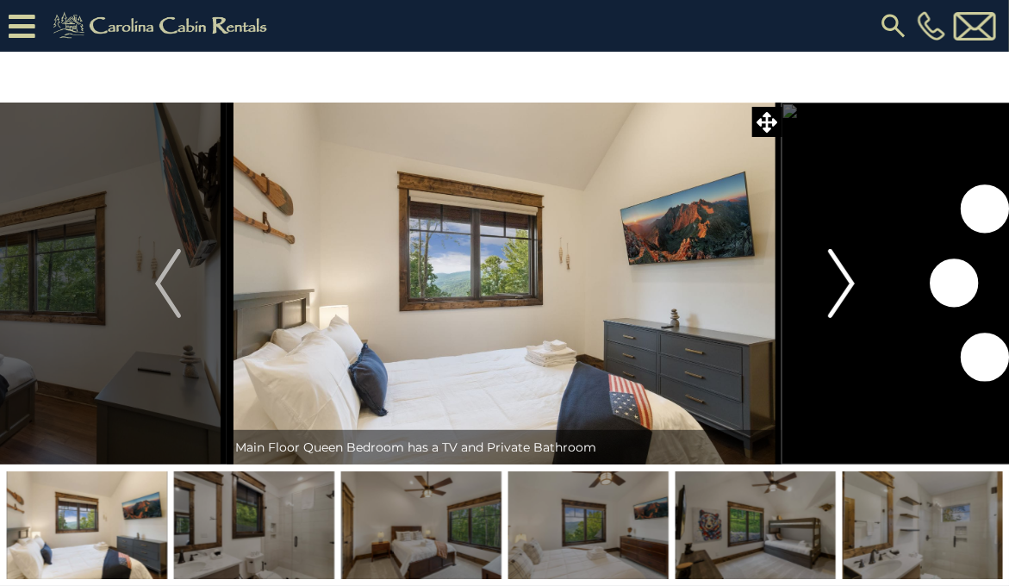
click at [841, 289] on img "Next" at bounding box center [841, 283] width 26 height 69
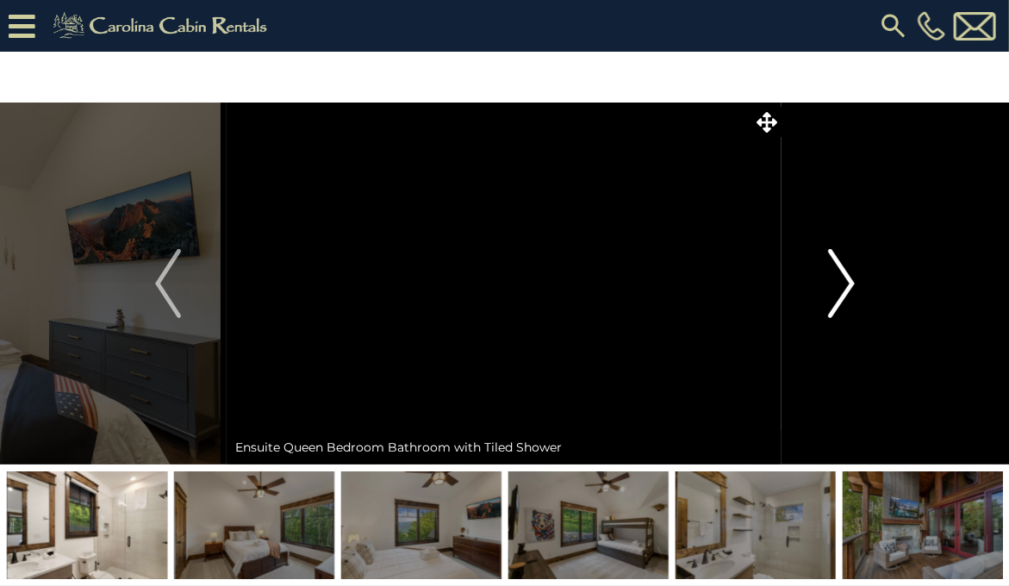
click at [841, 289] on img "Next" at bounding box center [841, 283] width 26 height 69
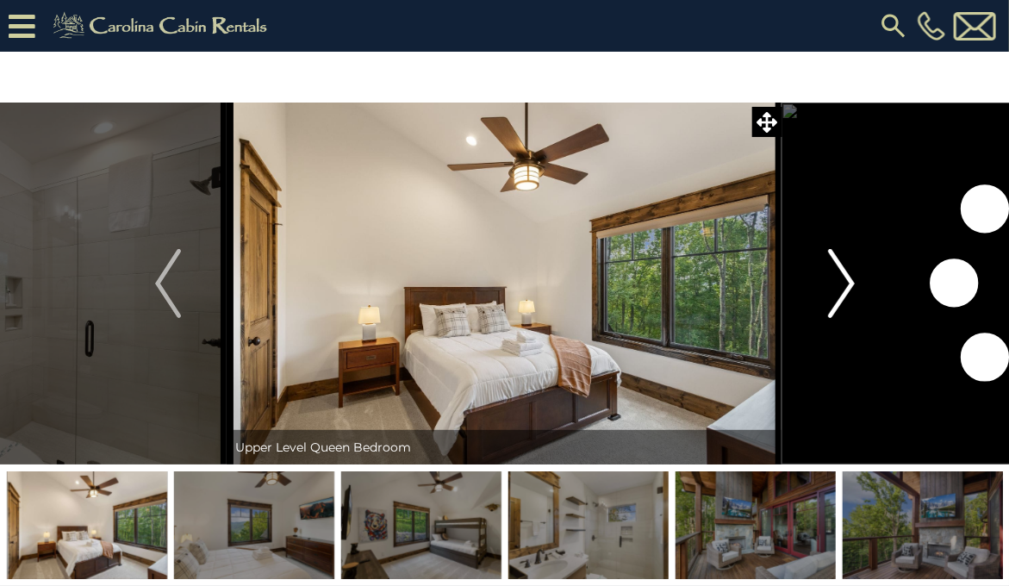
click at [841, 289] on img "Next" at bounding box center [841, 283] width 26 height 69
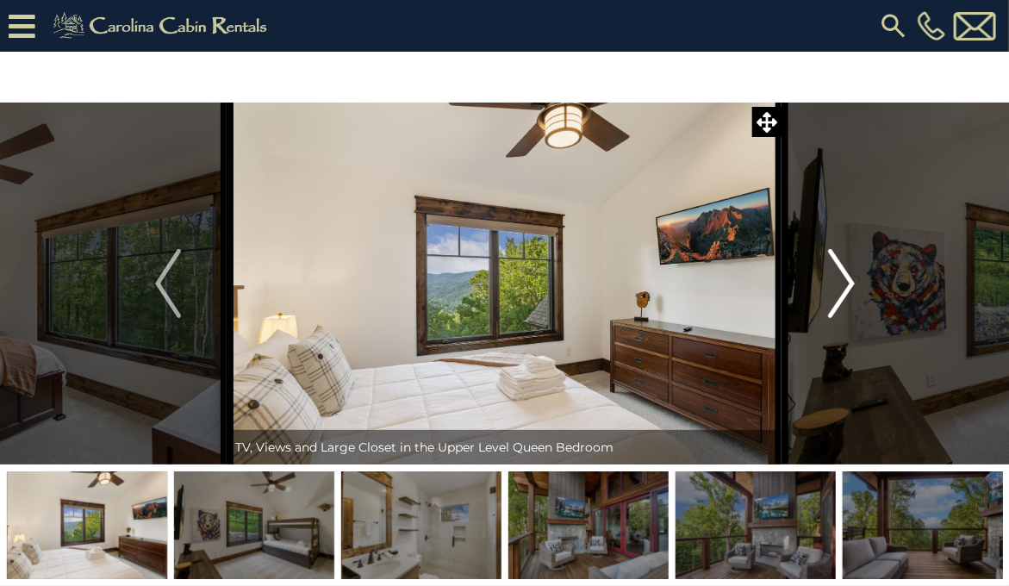
click at [841, 289] on img "Next" at bounding box center [841, 283] width 26 height 69
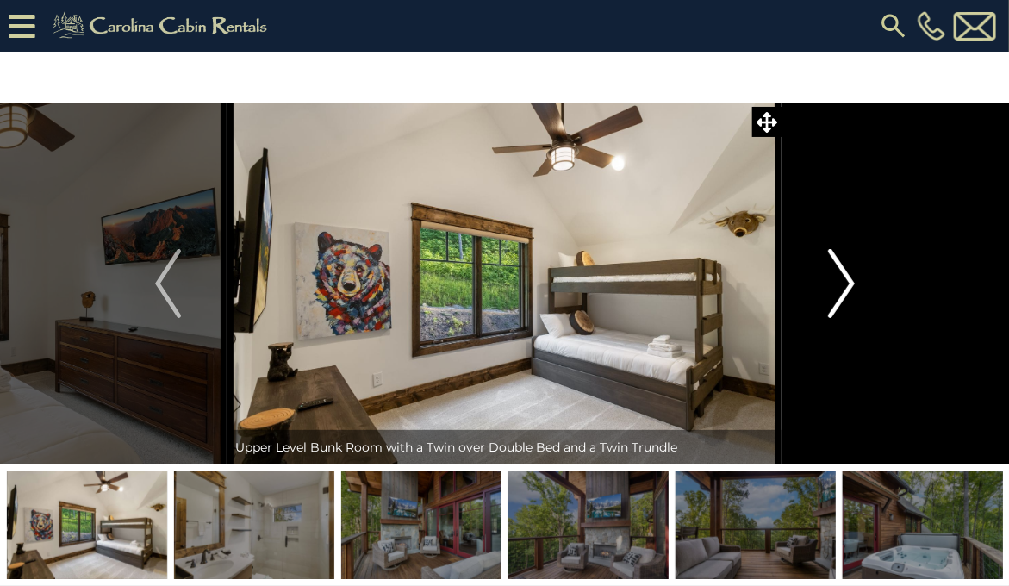
click at [841, 289] on img "Next" at bounding box center [841, 283] width 26 height 69
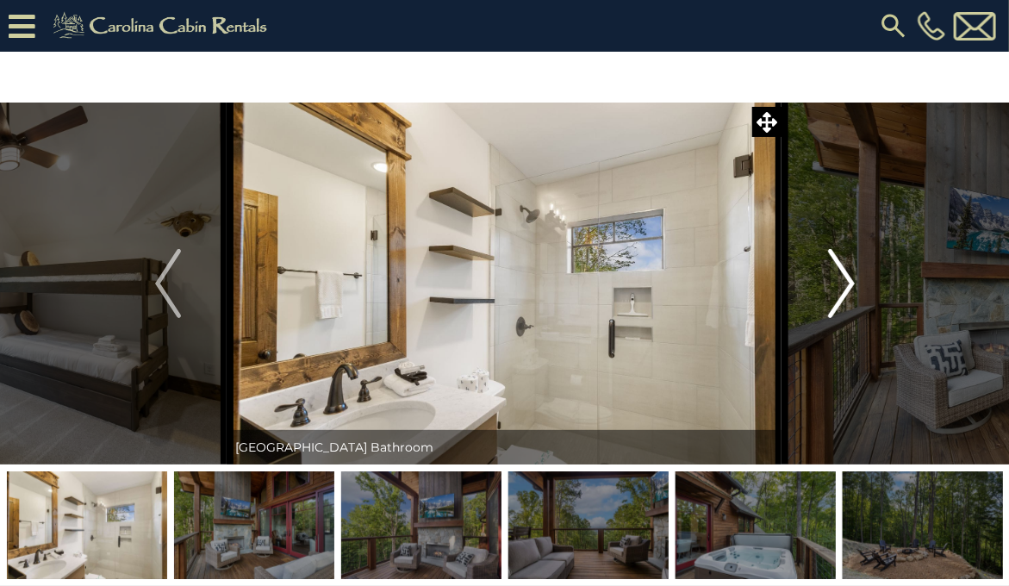
click at [841, 289] on img "Next" at bounding box center [841, 283] width 26 height 69
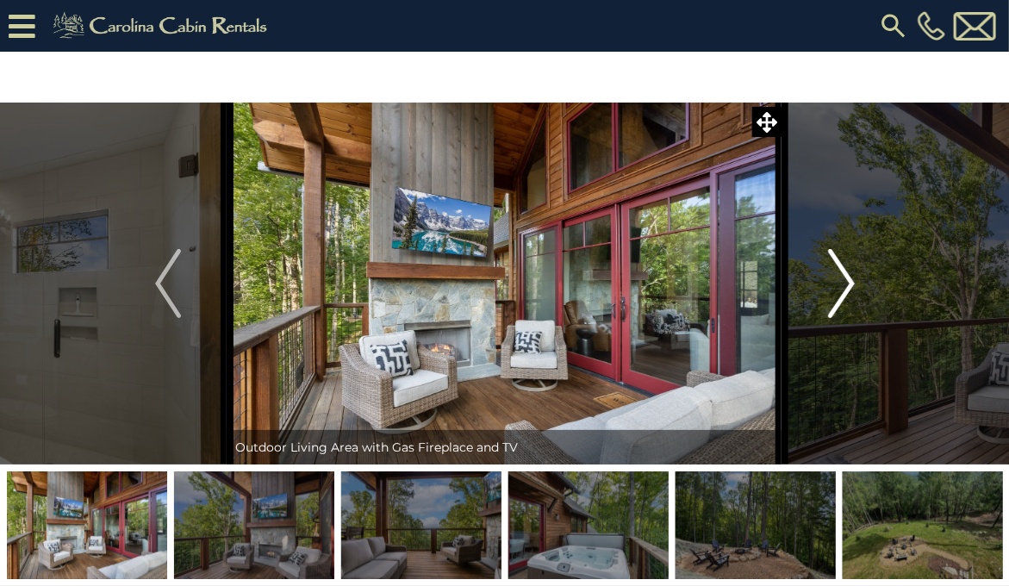
click at [841, 289] on img "Next" at bounding box center [841, 283] width 26 height 69
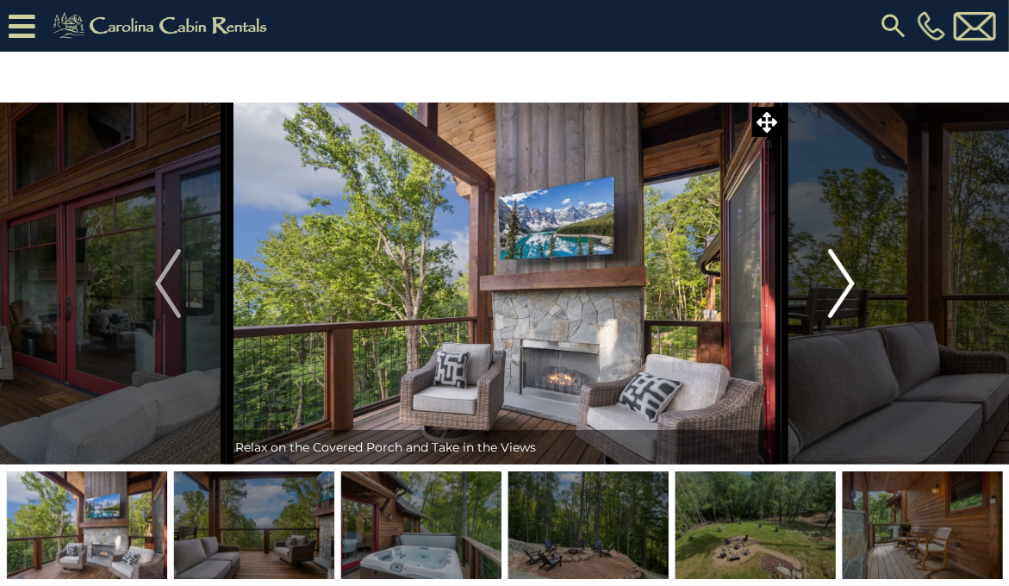
click at [841, 289] on img "Next" at bounding box center [841, 283] width 26 height 69
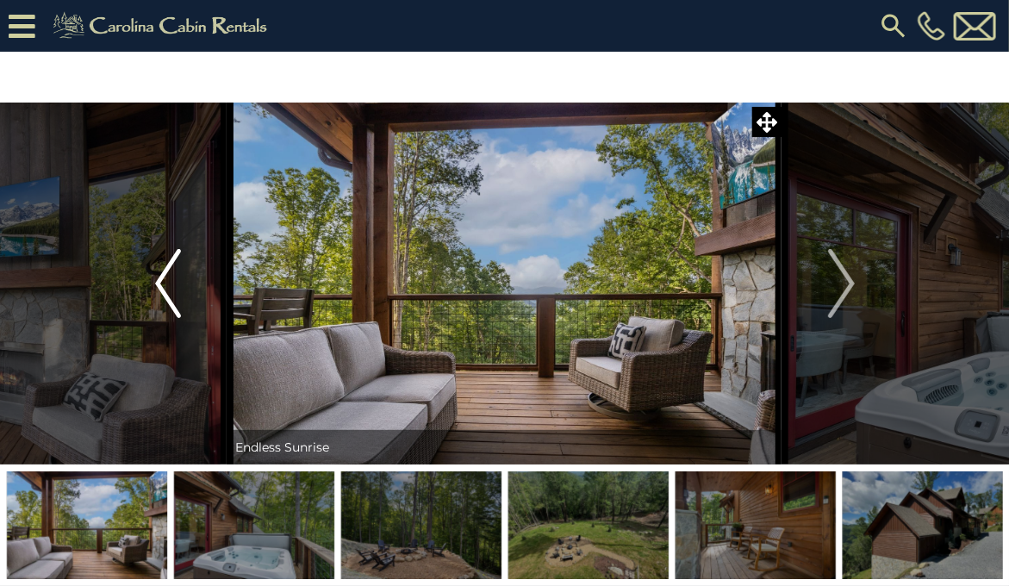
click at [168, 283] on img "Previous" at bounding box center [168, 283] width 26 height 69
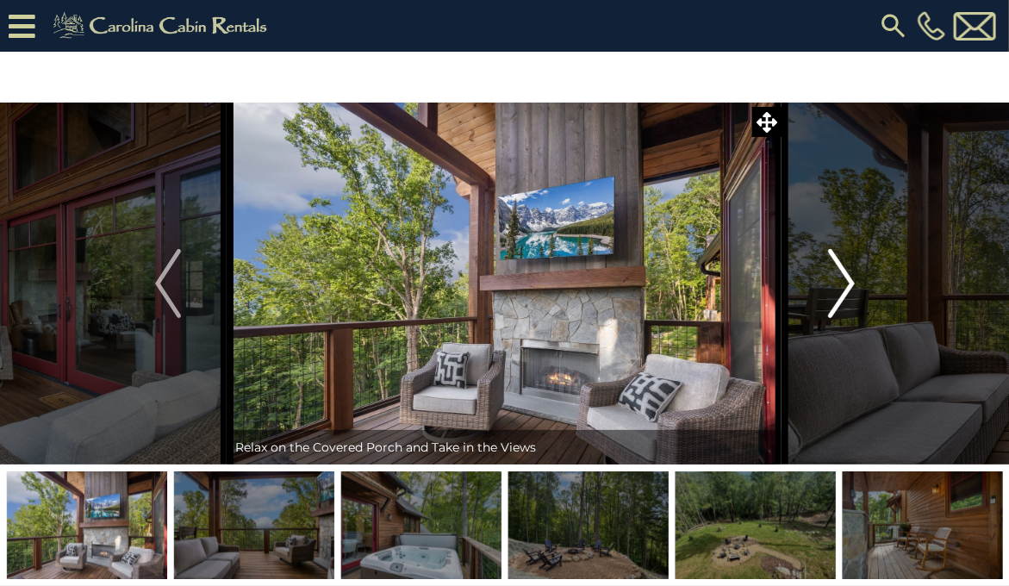
click at [843, 287] on img "Next" at bounding box center [841, 283] width 26 height 69
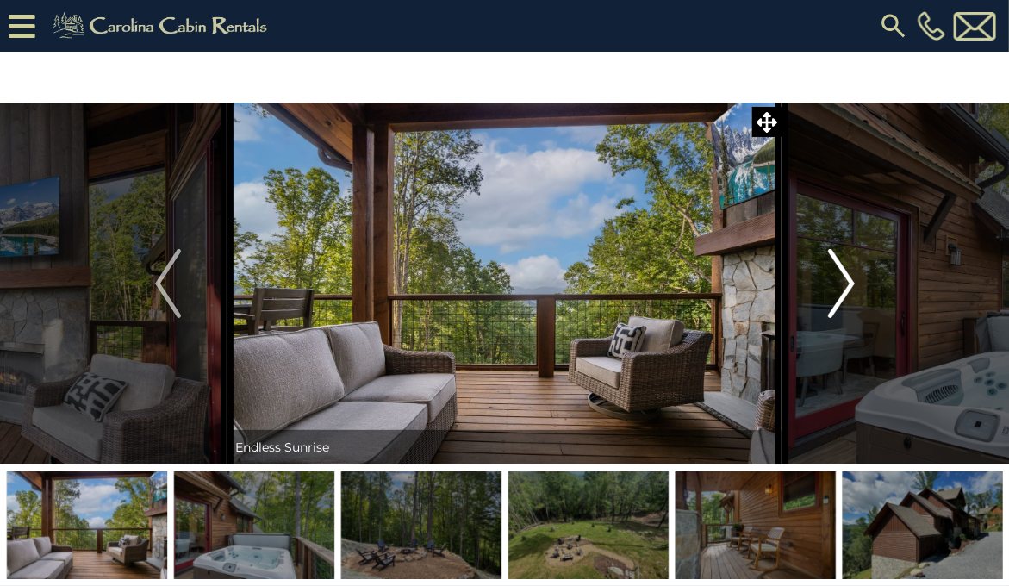
click at [843, 287] on img "Next" at bounding box center [841, 283] width 26 height 69
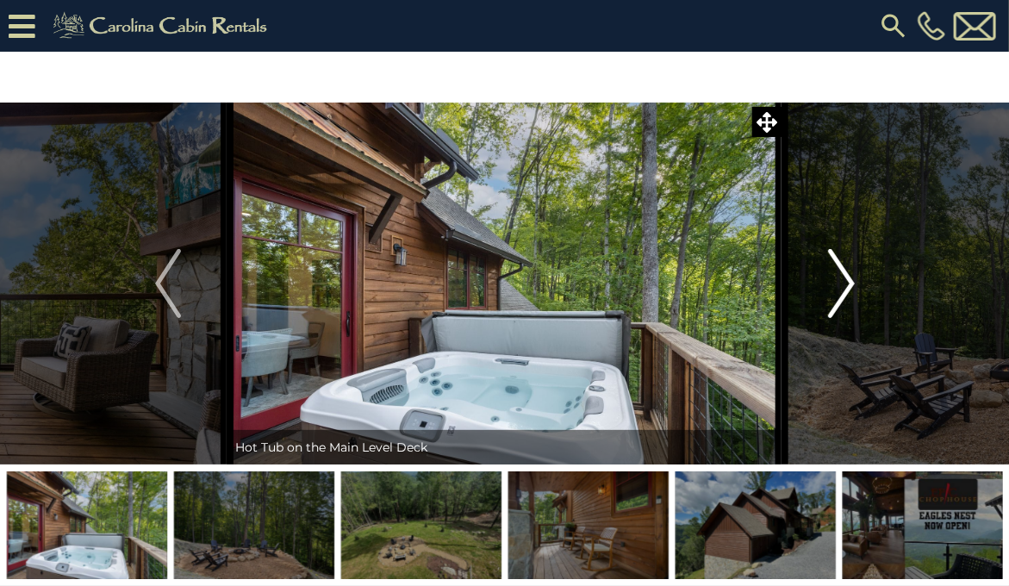
click at [843, 287] on img "Next" at bounding box center [841, 283] width 26 height 69
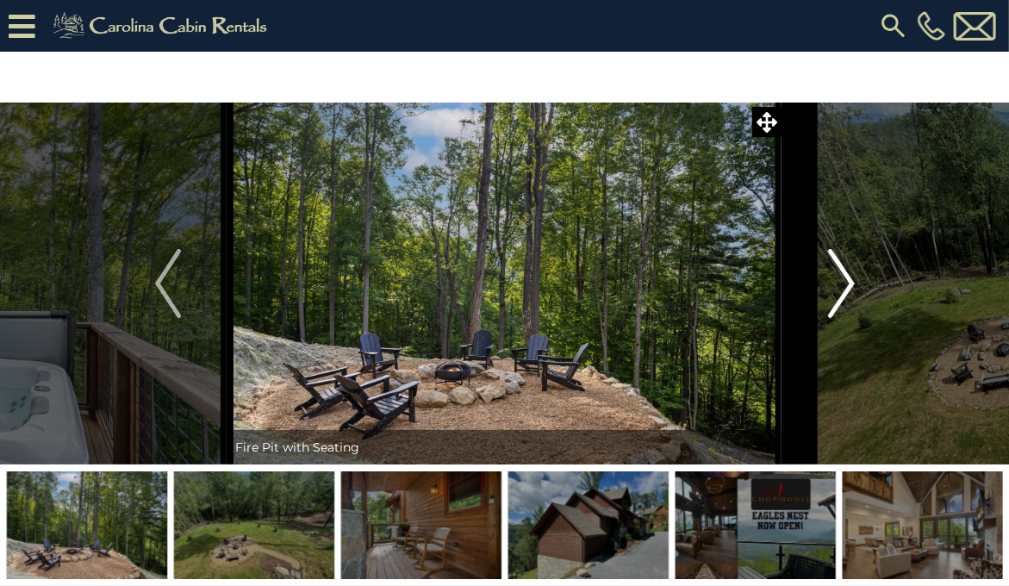
click at [843, 287] on img "Next" at bounding box center [841, 283] width 26 height 69
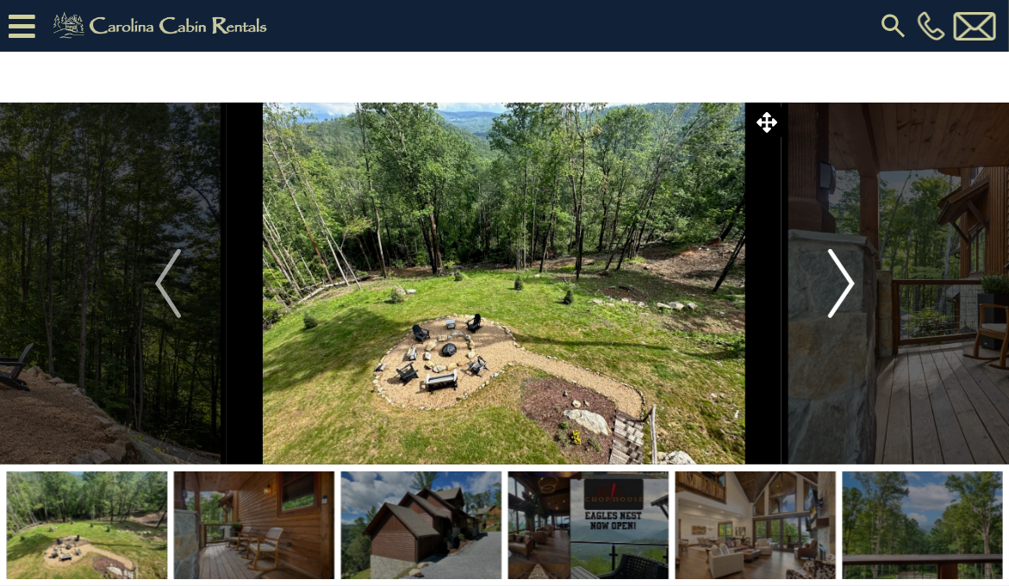
click at [843, 287] on img "Next" at bounding box center [841, 283] width 26 height 69
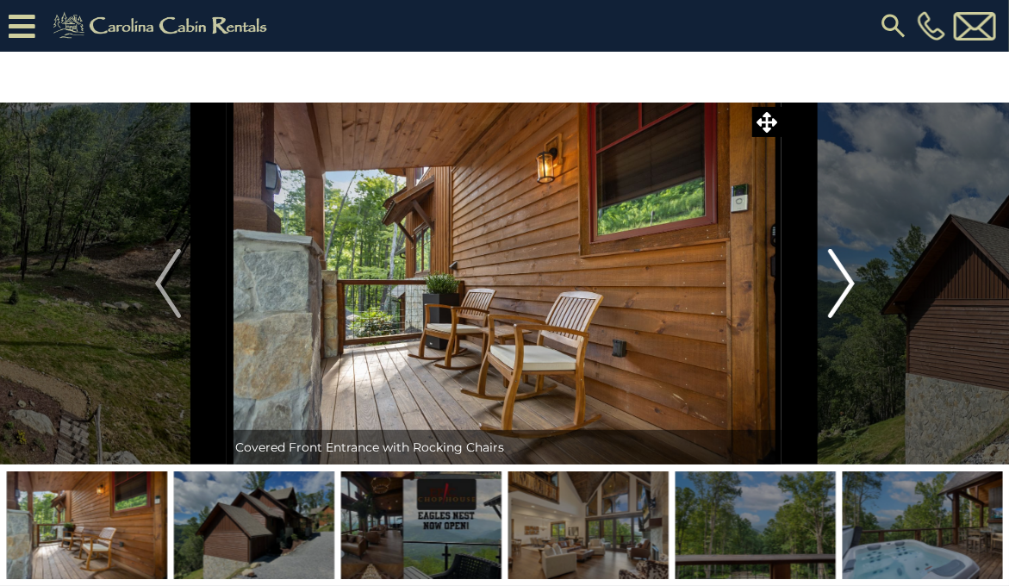
click at [843, 287] on img "Next" at bounding box center [841, 283] width 26 height 69
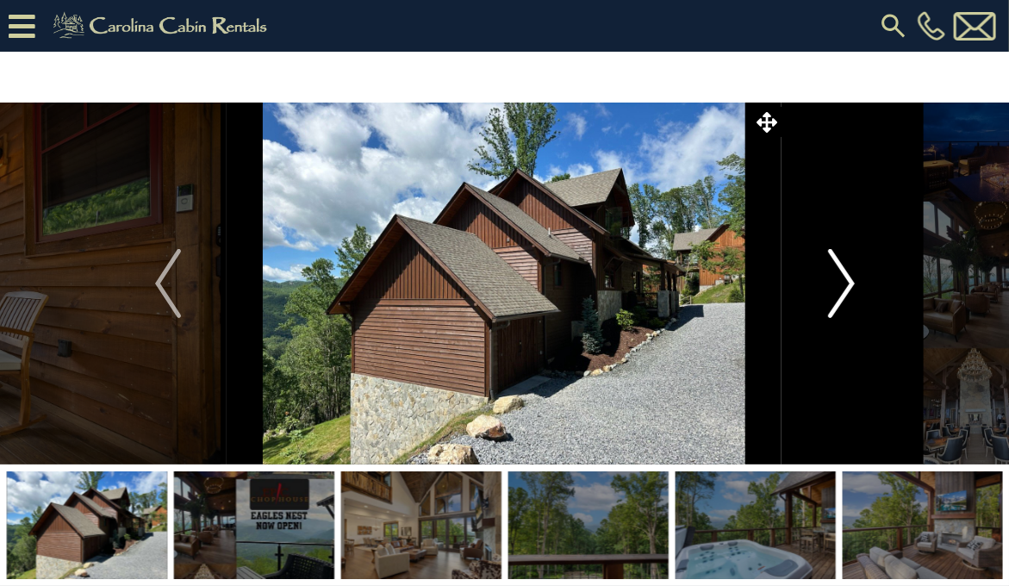
click at [843, 287] on img "Next" at bounding box center [841, 283] width 26 height 69
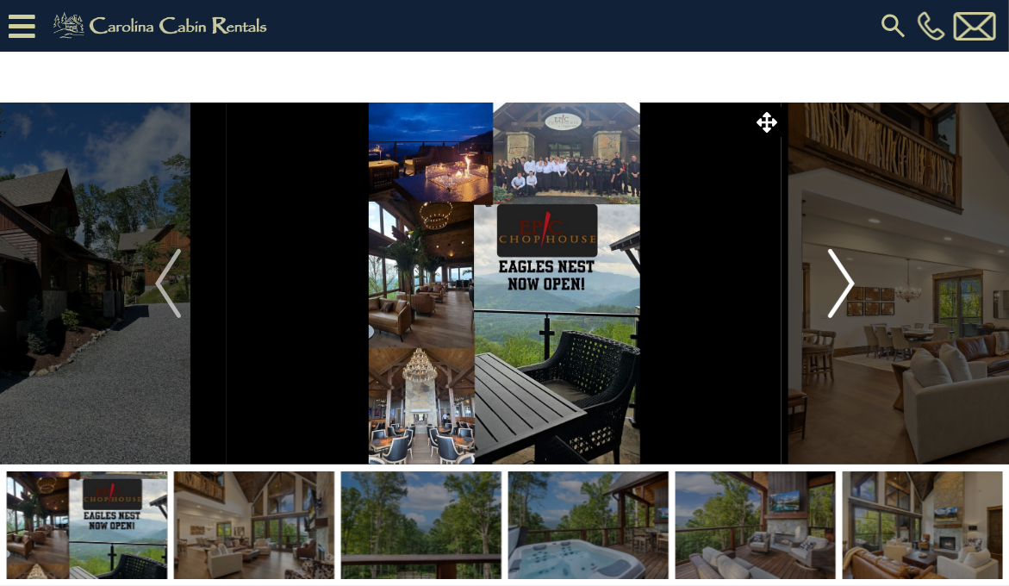
click at [843, 287] on img "Next" at bounding box center [841, 283] width 26 height 69
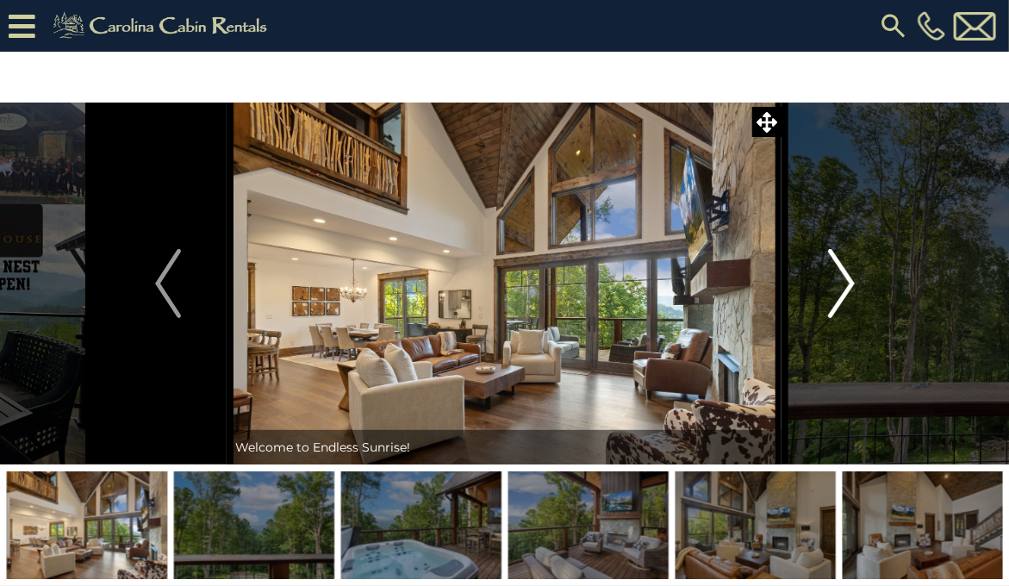
click at [843, 287] on img "Next" at bounding box center [841, 283] width 26 height 69
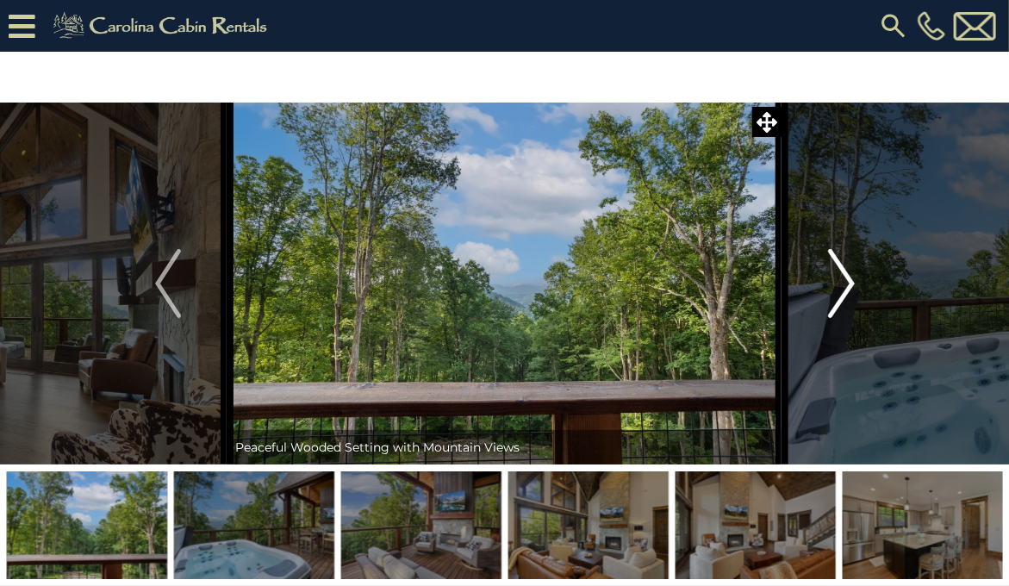
click at [843, 287] on img "Next" at bounding box center [841, 283] width 26 height 69
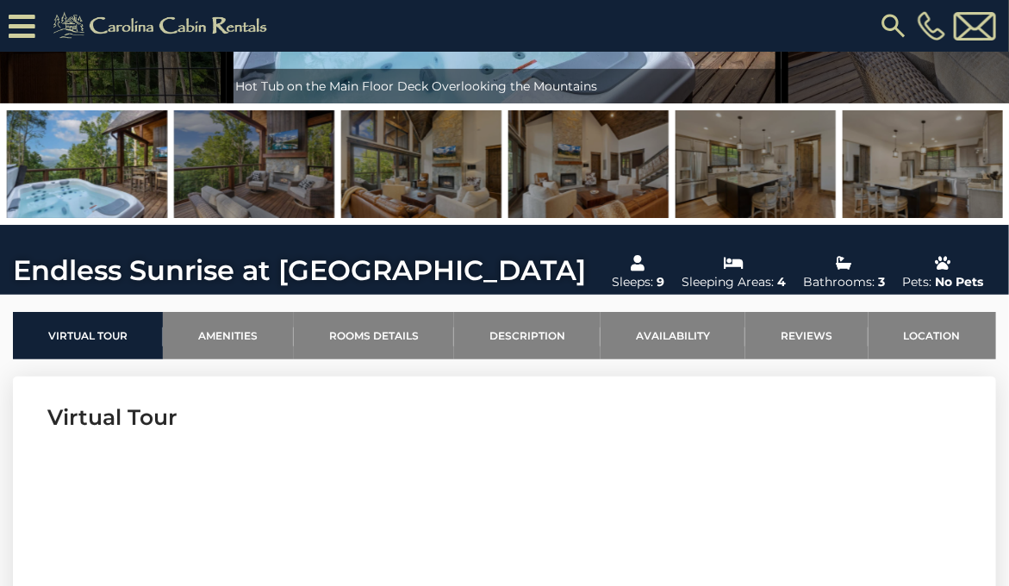
scroll to position [277, 0]
